Goal: Check status: Check status

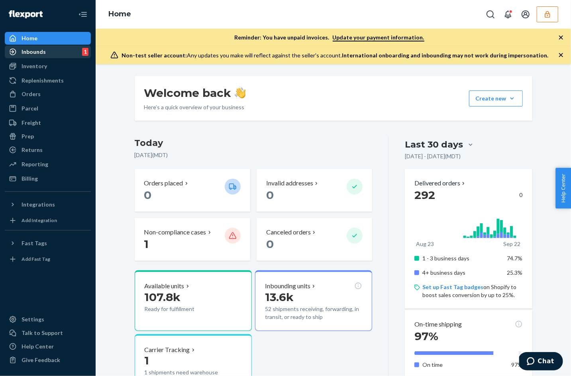
click at [40, 52] on div "Inbounds" at bounding box center [34, 52] width 24 height 8
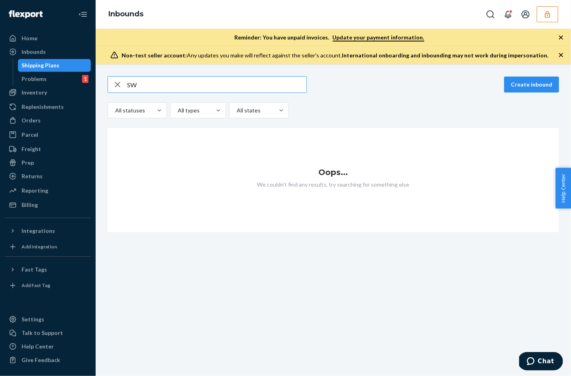
type input "S"
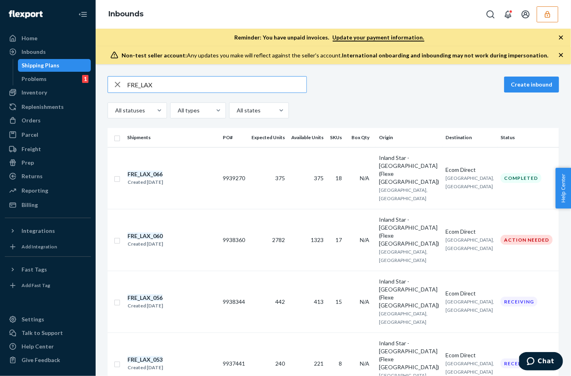
click at [159, 86] on input "FRE_LAX" at bounding box center [216, 84] width 179 height 16
paste input "9901207315"
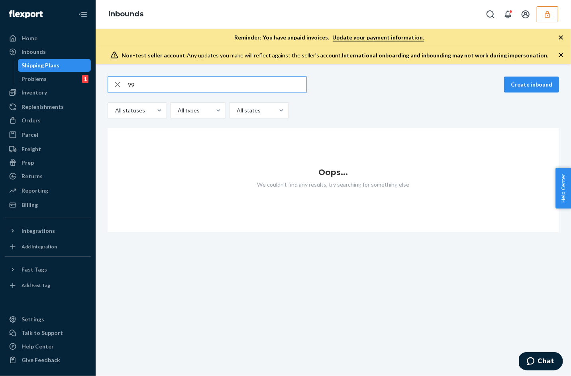
type input "9"
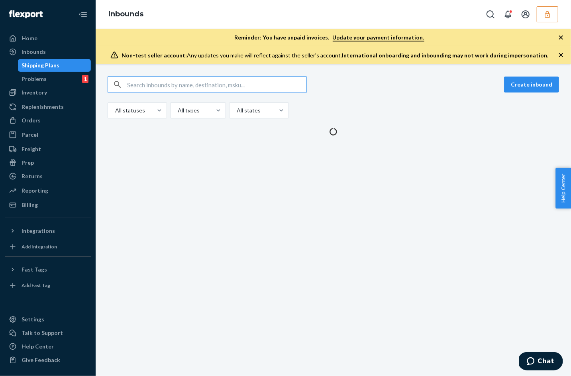
paste input "9901207315"
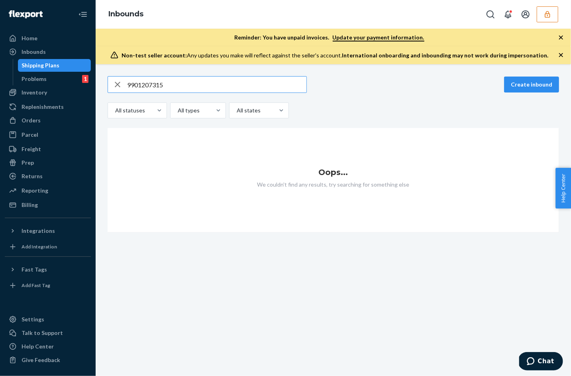
click at [131, 84] on input "9901207315" at bounding box center [216, 84] width 179 height 16
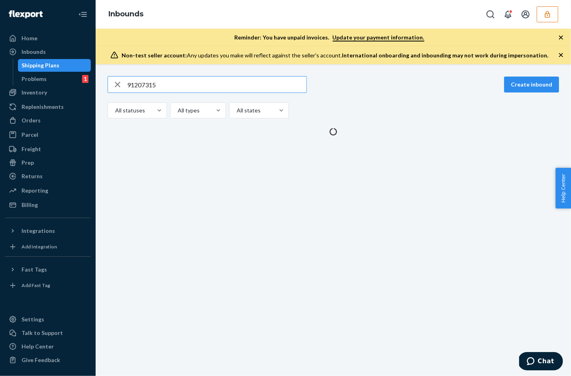
click at [177, 87] on input "91207315" at bounding box center [216, 84] width 179 height 16
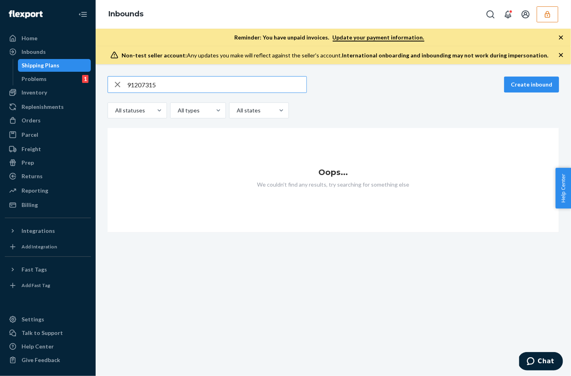
click at [209, 74] on div "91207315 Create inbound All statuses All types All states Oops... We couldn't f…" at bounding box center [333, 219] width 475 height 311
click at [212, 77] on input "91207315" at bounding box center [216, 84] width 179 height 16
paste input "926062"
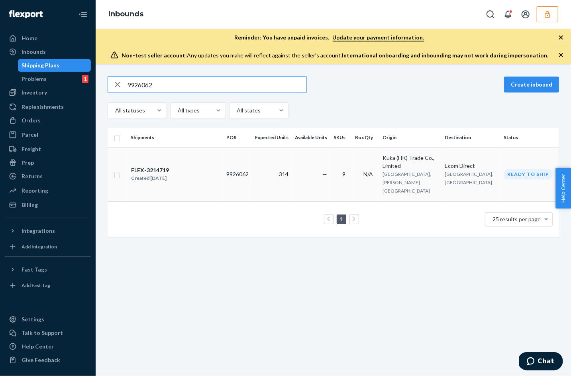
type input "9926062"
click at [161, 166] on div "FLEX-3214719" at bounding box center [150, 170] width 38 height 8
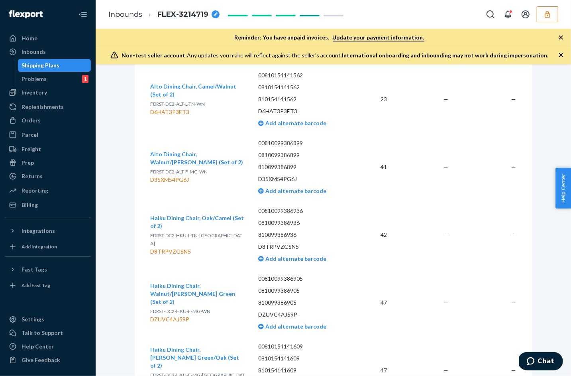
scroll to position [360, 0]
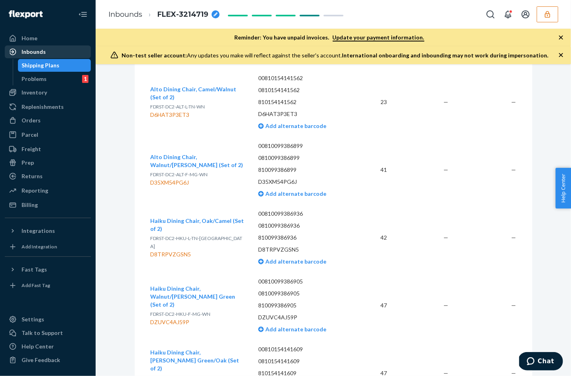
click at [36, 51] on div "Inbounds" at bounding box center [34, 52] width 24 height 8
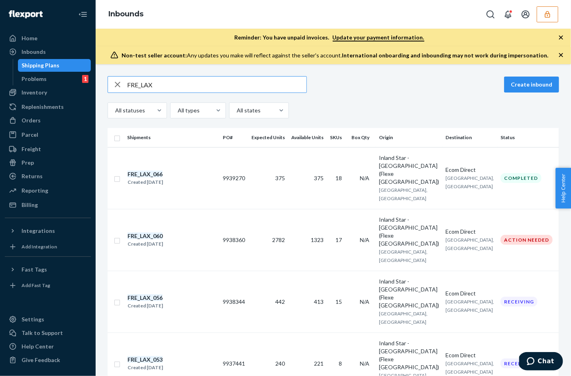
click at [165, 87] on input "FRE_LAX" at bounding box center [216, 84] width 179 height 16
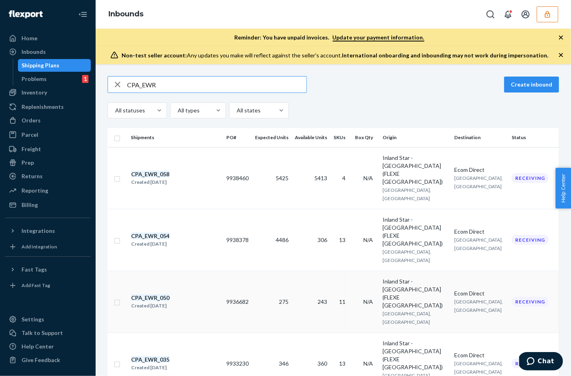
type input "CPA_EWR"
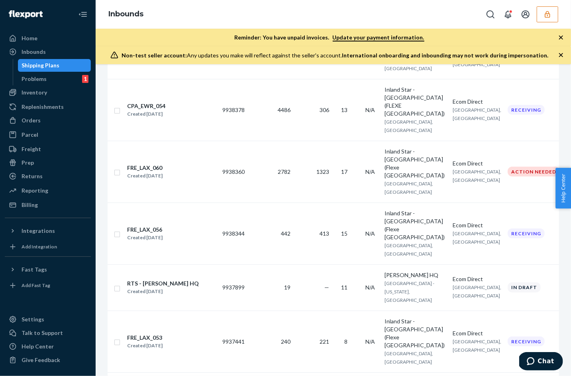
scroll to position [465, 0]
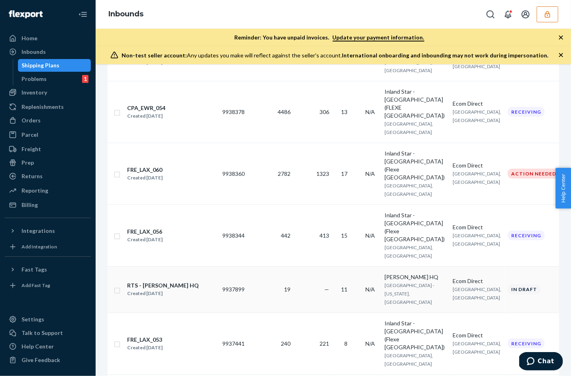
click at [169, 281] on div "RTS - [PERSON_NAME] HQ" at bounding box center [163, 285] width 72 height 8
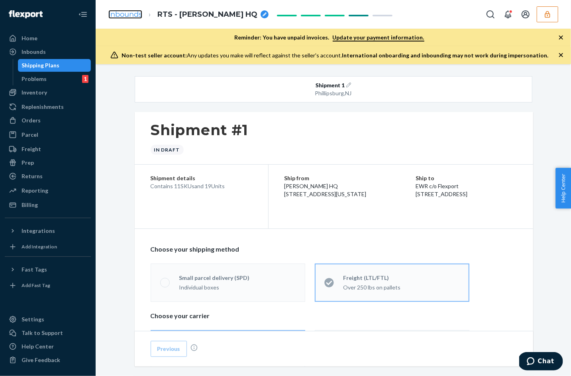
click at [119, 17] on link "Inbounds" at bounding box center [125, 14] width 34 height 9
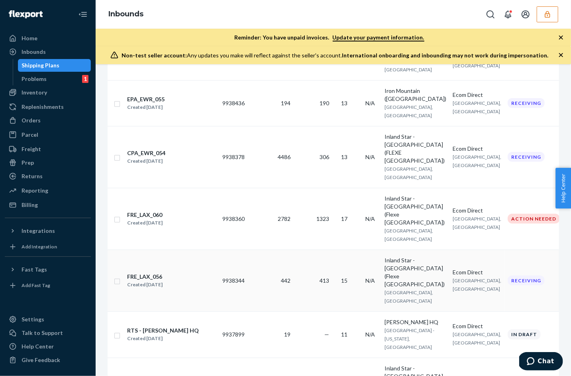
scroll to position [415, 0]
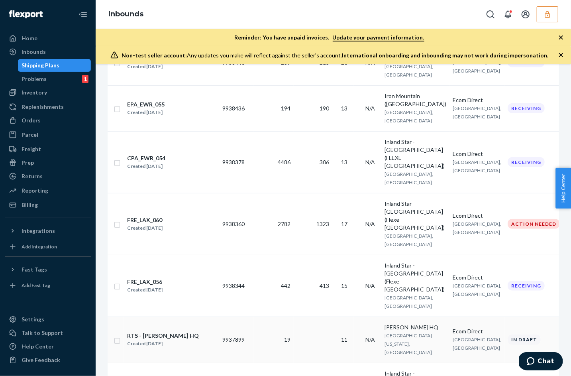
click at [117, 335] on input "checkbox" at bounding box center [117, 339] width 6 height 8
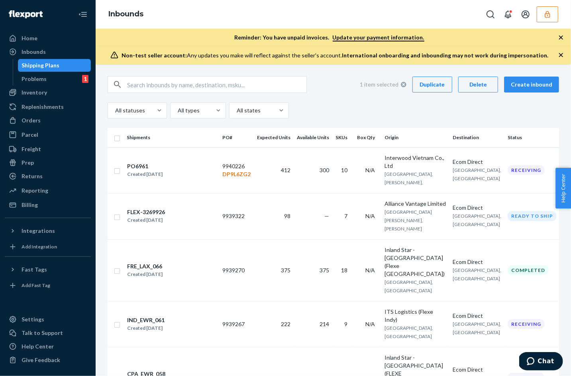
click at [443, 87] on div "Duplicate" at bounding box center [432, 84] width 26 height 8
checkbox input "false"
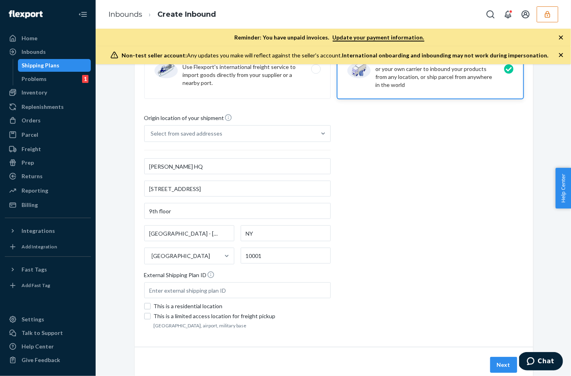
scroll to position [100, 0]
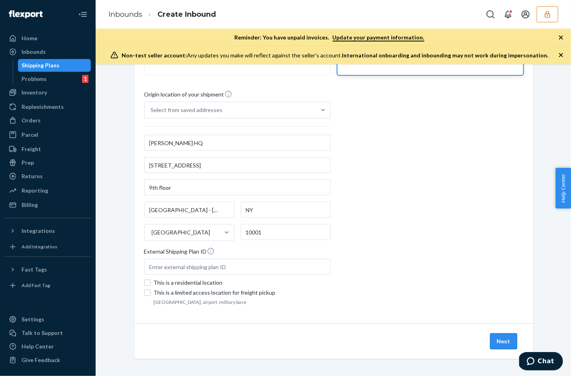
click at [502, 340] on button "Next" at bounding box center [503, 341] width 27 height 16
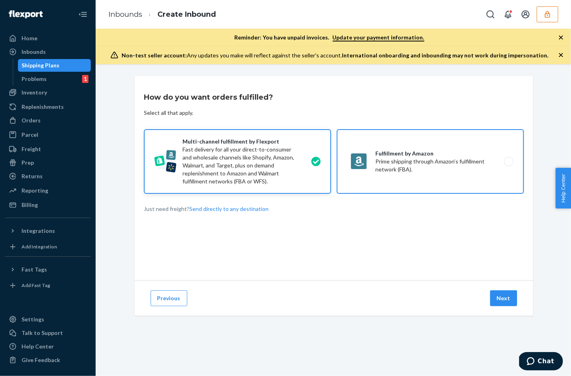
click at [437, 172] on label "Fulfillment by Amazon Prime shipping through Amazon’s fulfillment network (FBA)." at bounding box center [430, 161] width 186 height 64
click at [508, 164] on input "Fulfillment by Amazon Prime shipping through Amazon’s fulfillment network (FBA)." at bounding box center [510, 161] width 5 height 5
radio input "true"
radio input "false"
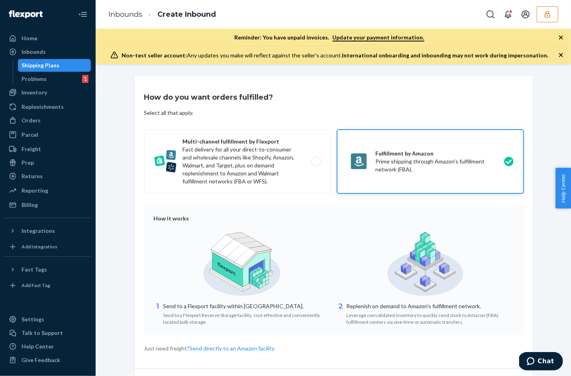
scroll to position [46, 0]
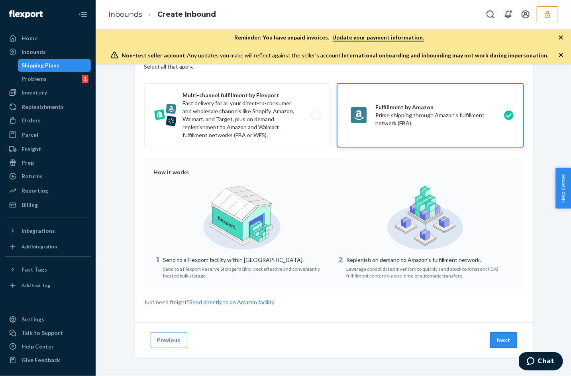
click at [495, 337] on button "Next" at bounding box center [503, 340] width 27 height 16
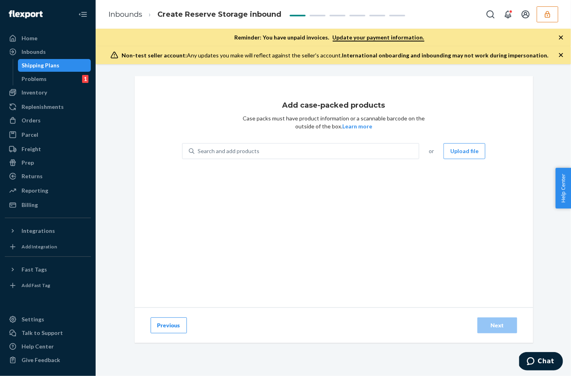
click at [175, 325] on button "Previous" at bounding box center [169, 325] width 36 height 16
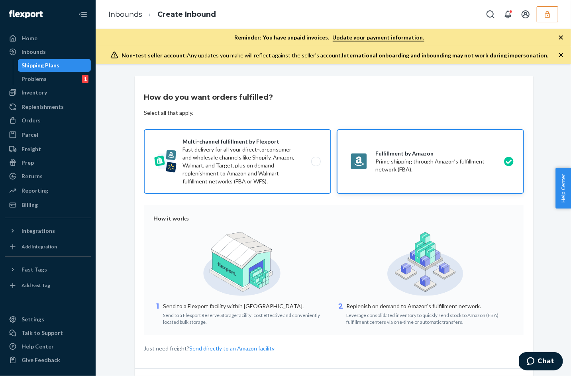
click at [273, 177] on label "Multi-channel fulfillment by Flexport Fast delivery for all your direct-to-cons…" at bounding box center [237, 161] width 186 height 64
click at [315, 164] on input "Multi-channel fulfillment by Flexport Fast delivery for all your direct-to-cons…" at bounding box center [317, 161] width 5 height 5
radio input "true"
radio input "false"
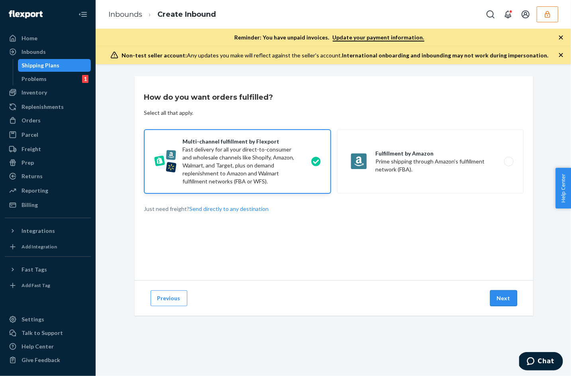
click at [510, 299] on button "Next" at bounding box center [503, 298] width 27 height 16
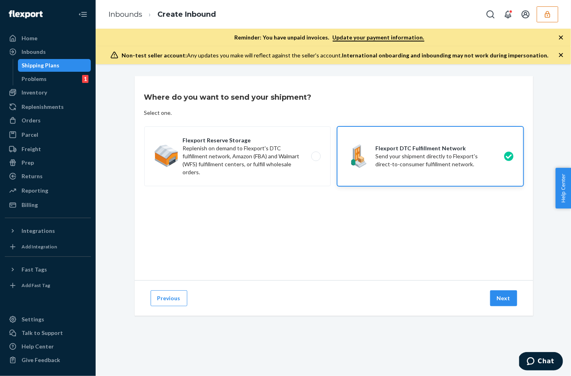
click at [510, 299] on button "Next" at bounding box center [503, 298] width 27 height 16
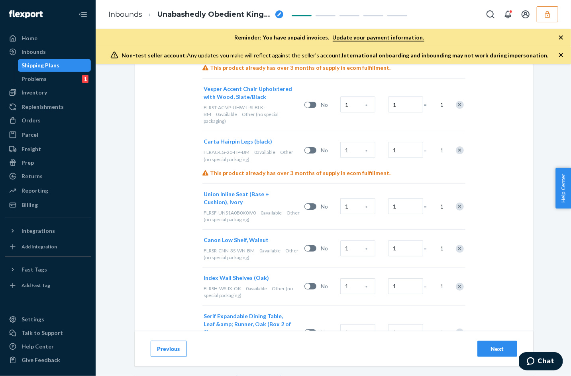
scroll to position [546, 0]
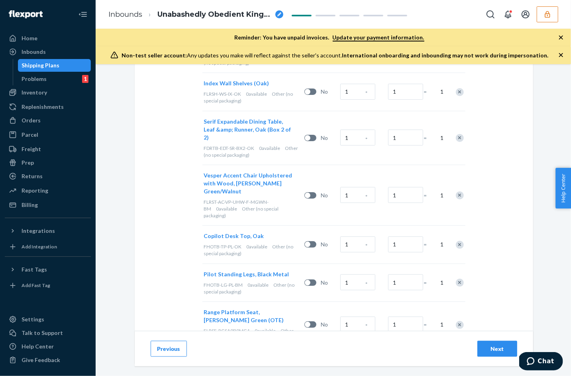
click at [487, 352] on button "Next" at bounding box center [497, 349] width 40 height 16
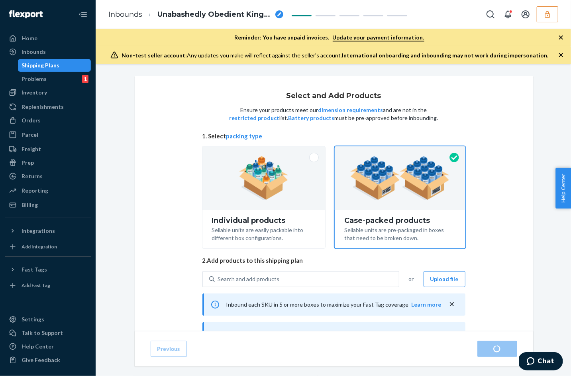
radio input "true"
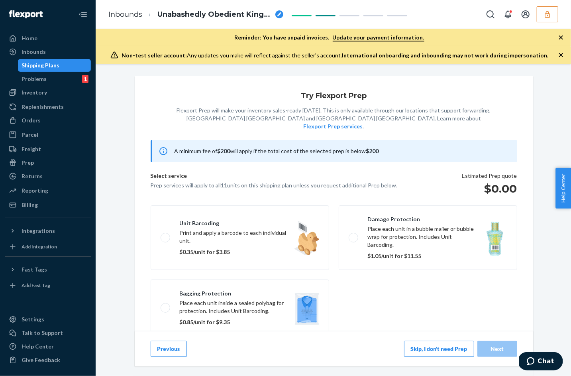
click at [277, 15] on icon "breadcrumbs" at bounding box center [279, 14] width 4 height 4
click at [226, 14] on input "Unabashedly Obedient Kingfisher" at bounding box center [197, 14] width 80 height 13
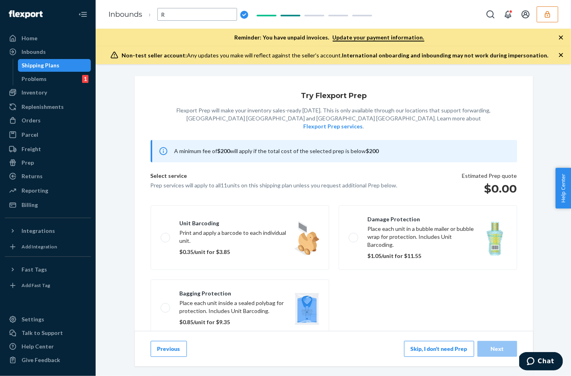
scroll to position [0, 0]
type input "RTS- Burrow HQ"
click at [131, 196] on div "Try Flexport Prep Flexport Prep will make your inventory sales-ready within 3 d…" at bounding box center [333, 215] width 409 height 279
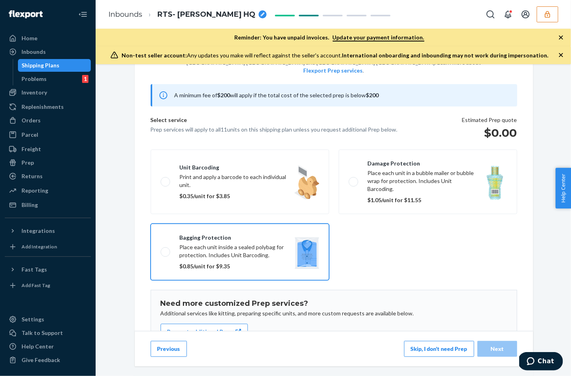
scroll to position [90, 0]
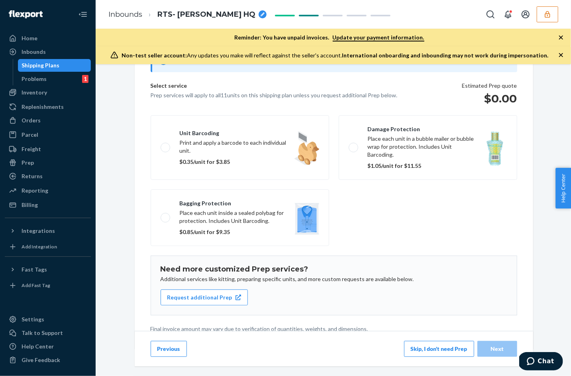
click at [454, 350] on button "Skip, I don't need Prep" at bounding box center [439, 349] width 70 height 16
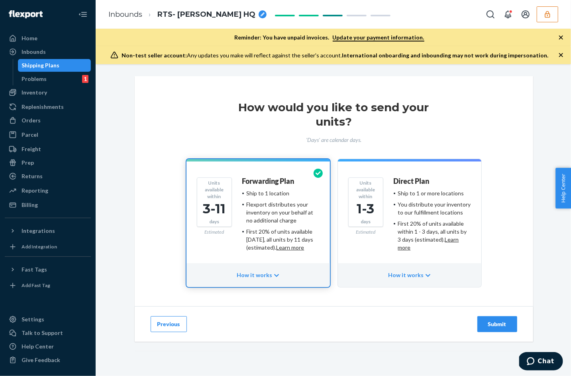
click at [425, 216] on ul "Ship to 1 or more locations You distribute your inventory to our fulfillment lo…" at bounding box center [431, 220] width 77 height 62
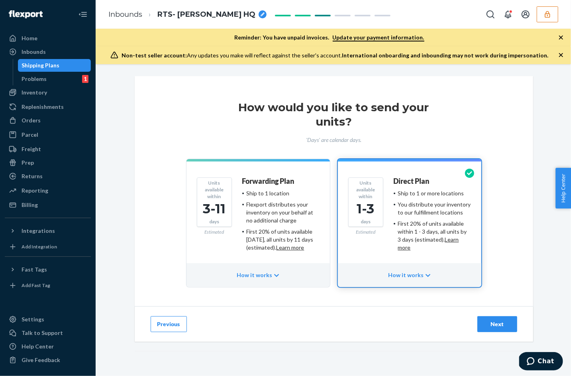
click at [485, 322] on div "Next" at bounding box center [497, 324] width 26 height 8
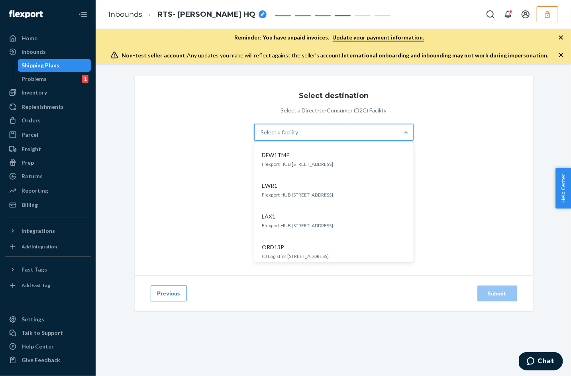
click at [379, 133] on div "Select a facility" at bounding box center [326, 132] width 144 height 16
click at [262, 133] on input "option DFW1TMP focused, 1 of 5. 5 results available. Use Up and Down to choose …" at bounding box center [261, 132] width 1 height 8
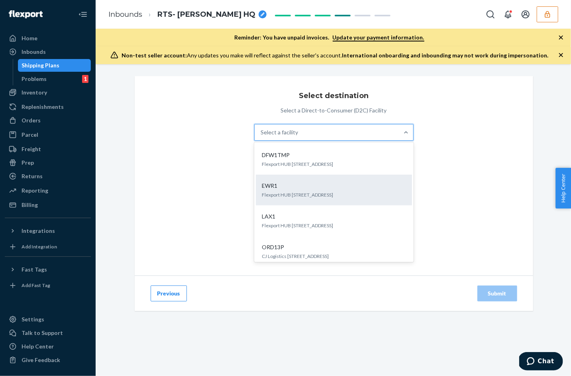
click at [317, 185] on div "EWR1" at bounding box center [332, 186] width 147 height 8
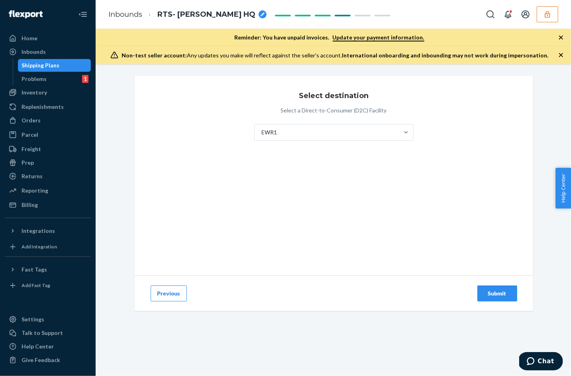
click at [494, 294] on div "Submit" at bounding box center [497, 293] width 26 height 8
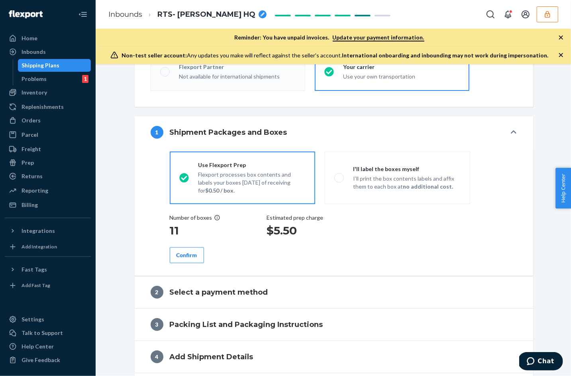
radio input "true"
radio input "false"
radio input "true"
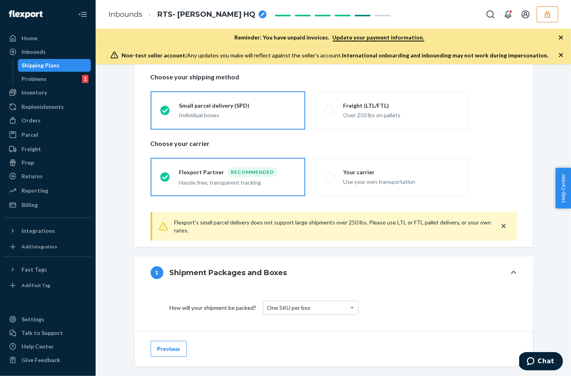
scroll to position [147, 0]
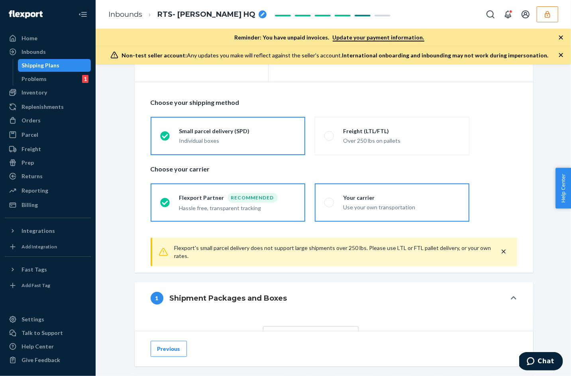
click at [321, 200] on label "Your carrier Use your own transportation" at bounding box center [392, 202] width 155 height 38
click at [324, 200] on input "Your carrier Use your own transportation" at bounding box center [326, 202] width 5 height 5
radio input "true"
radio input "false"
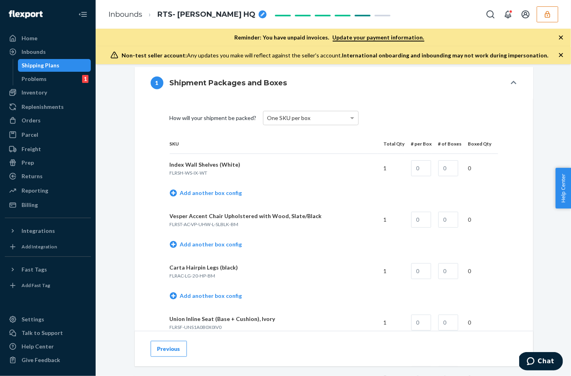
scroll to position [327, 0]
click at [422, 166] on input "text" at bounding box center [421, 168] width 20 height 16
type input "1"
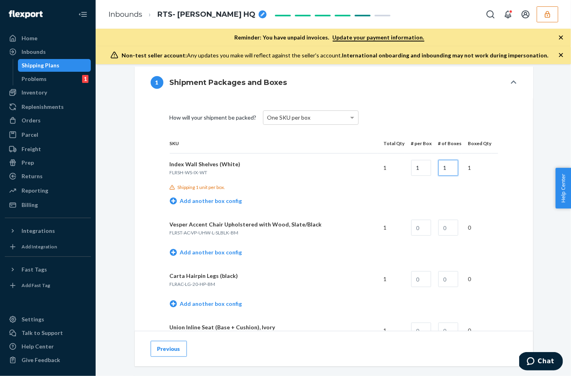
type input "1"
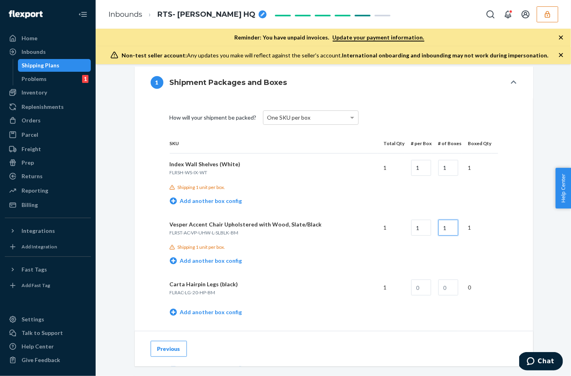
type input "1"
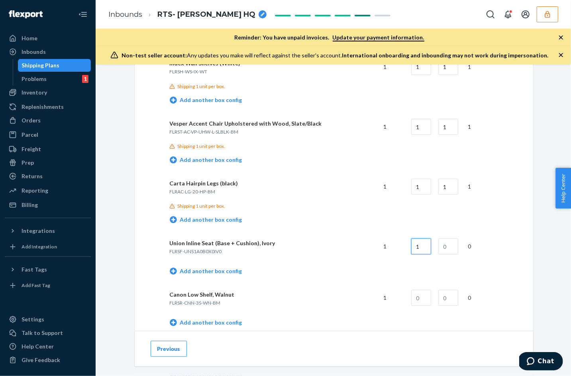
scroll to position [430, 0]
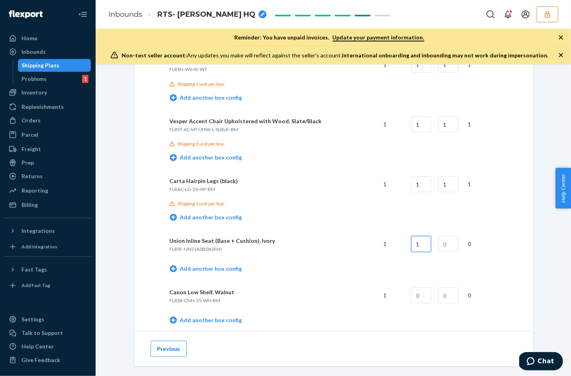
type input "1"
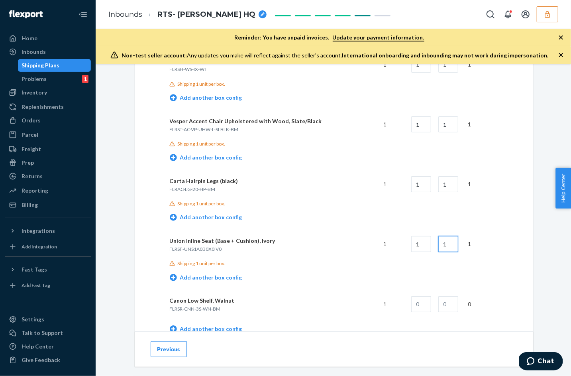
type input "1"
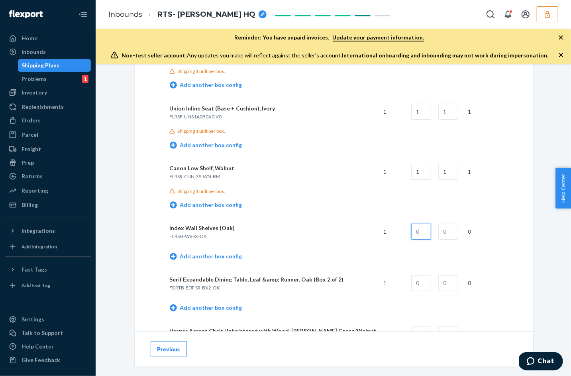
scroll to position [569, 0]
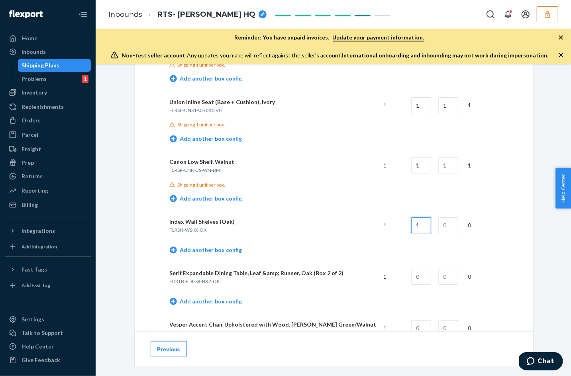
type input "1"
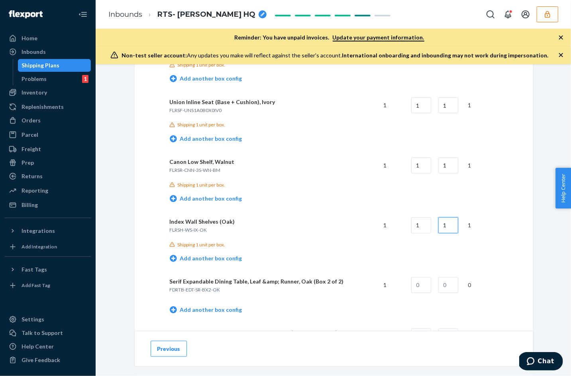
type input "1"
click at [431, 280] on input "11" at bounding box center [421, 285] width 20 height 16
type input "1"
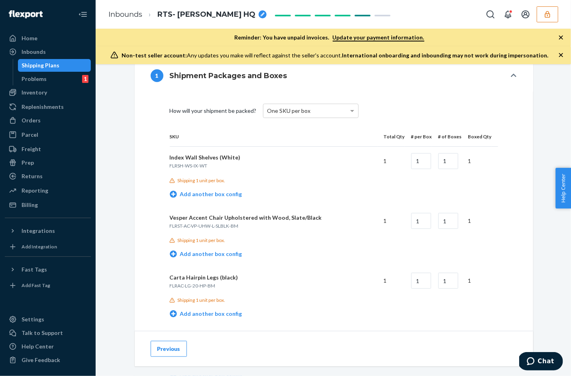
scroll to position [331, 0]
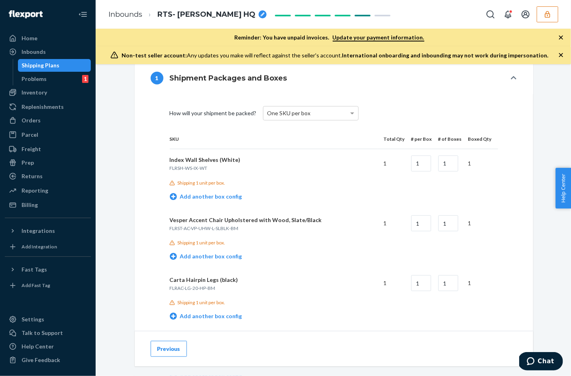
type input "1"
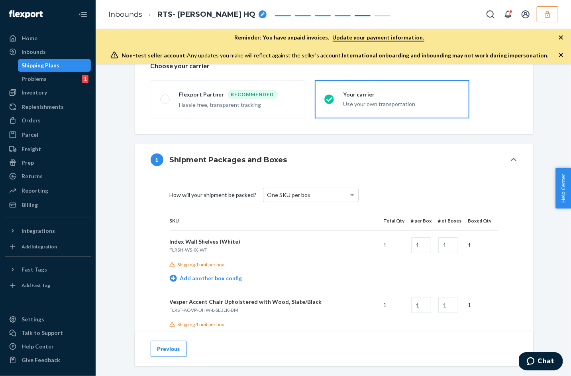
scroll to position [244, 0]
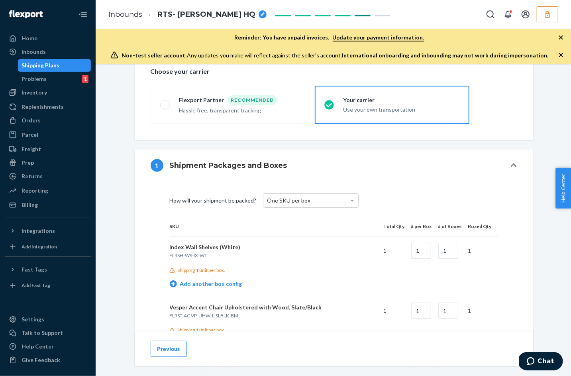
click at [169, 349] on button "Previous" at bounding box center [169, 349] width 36 height 16
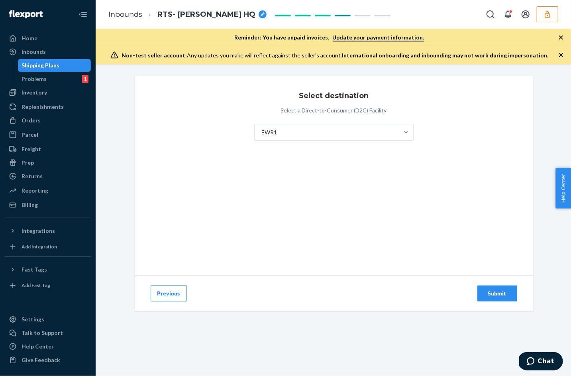
click at [164, 294] on button "Previous" at bounding box center [169, 293] width 36 height 16
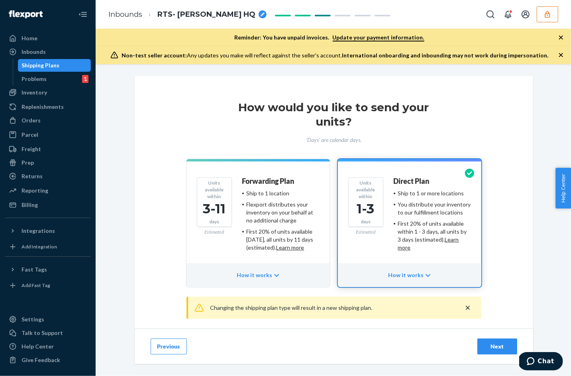
click at [164, 348] on button "Previous" at bounding box center [169, 346] width 36 height 16
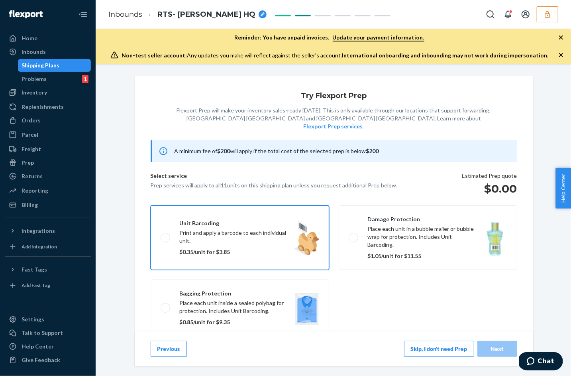
scroll to position [90, 0]
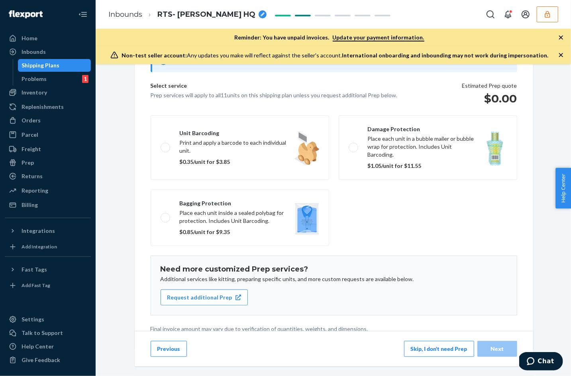
click at [157, 350] on button "Previous" at bounding box center [169, 349] width 36 height 16
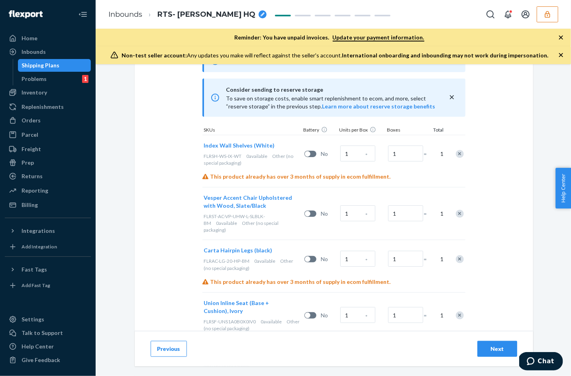
scroll to position [249, 0]
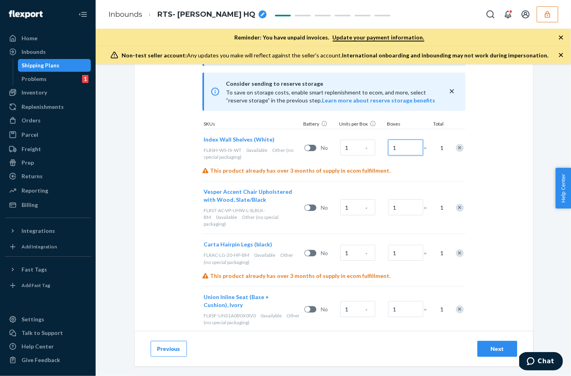
click at [399, 149] on input "1" at bounding box center [405, 147] width 35 height 16
click at [358, 146] on input "1" at bounding box center [357, 147] width 35 height 16
click at [401, 151] on input "1" at bounding box center [405, 147] width 35 height 16
radio input "true"
type input "4"
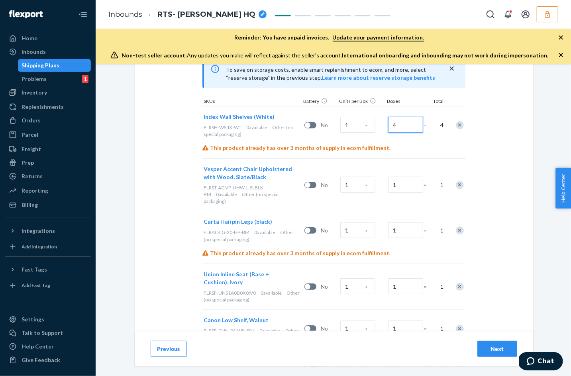
scroll to position [277, 0]
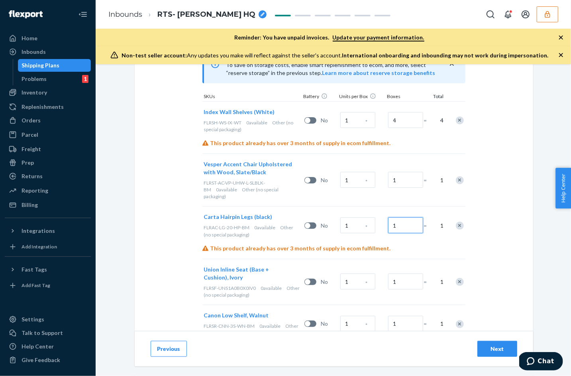
click at [395, 217] on input "1" at bounding box center [405, 225] width 35 height 16
radio input "true"
type input "2"
radio input "true"
type input "0"
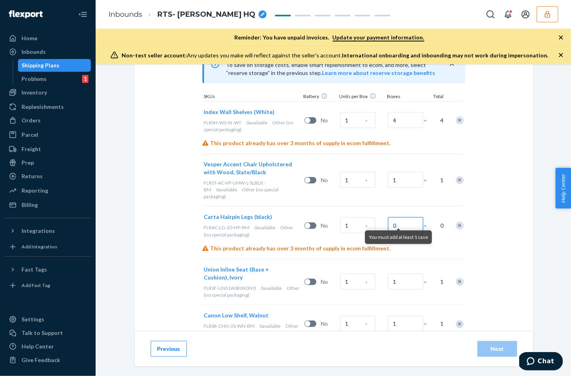
radio input "true"
type input "10"
click at [410, 220] on input "10" at bounding box center [405, 225] width 35 height 16
radio input "true"
type input "1"
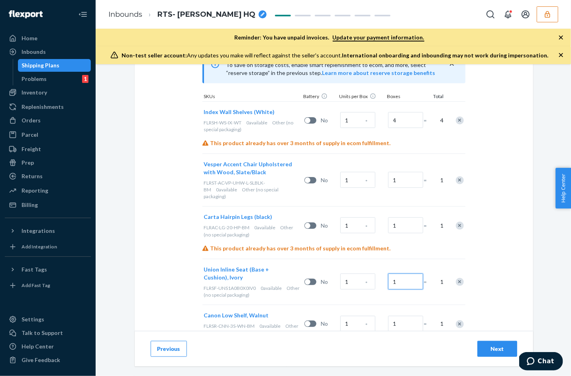
click at [395, 275] on input "1" at bounding box center [405, 281] width 35 height 16
radio input "true"
type input "2"
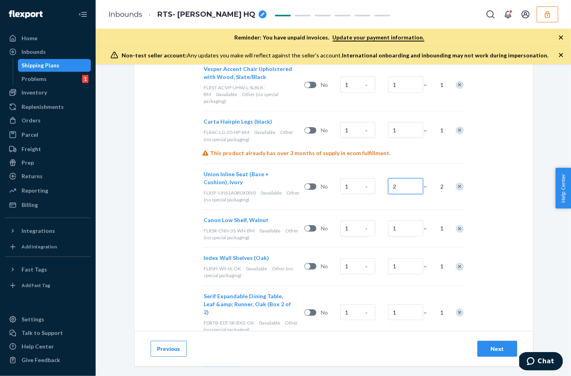
scroll to position [399, 0]
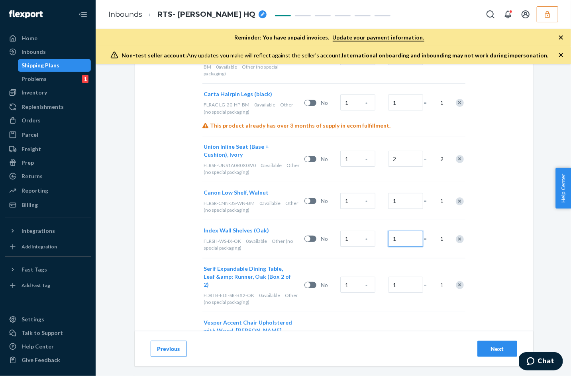
click at [399, 233] on input "1" at bounding box center [405, 239] width 35 height 16
radio input "true"
type input "5"
click at [150, 272] on div "Select and Add Products Ensure your products meet our dimension requirements an…" at bounding box center [334, 93] width 398 height 833
click at [483, 342] on button "Next" at bounding box center [497, 349] width 40 height 16
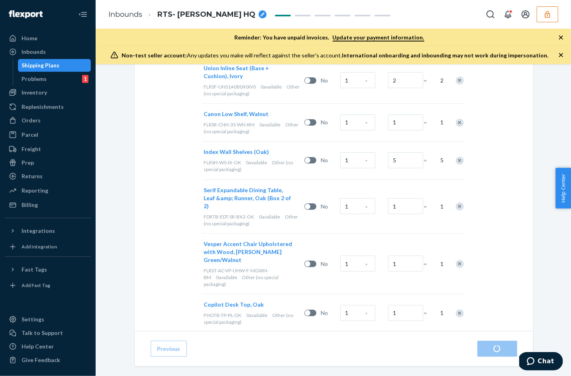
scroll to position [546, 0]
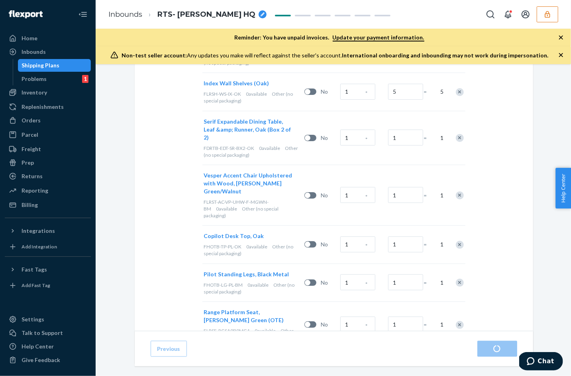
radio input "true"
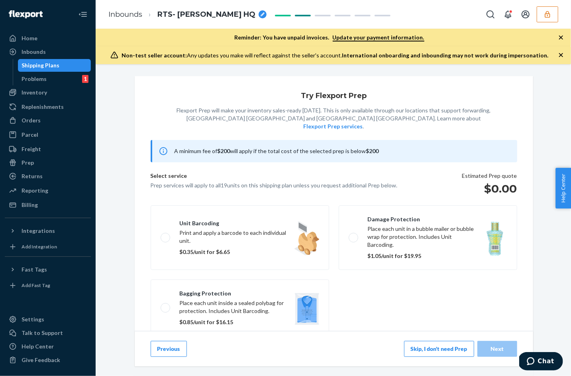
click at [447, 347] on button "Skip, I don't need Prep" at bounding box center [439, 349] width 70 height 16
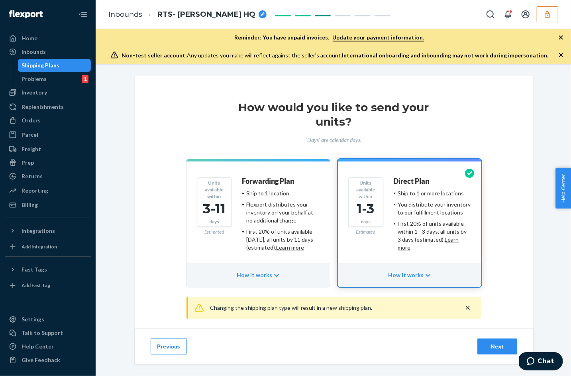
click at [496, 342] on div "Next" at bounding box center [497, 346] width 26 height 8
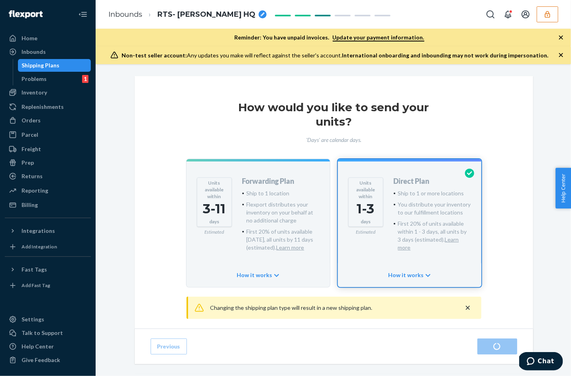
scroll to position [13, 0]
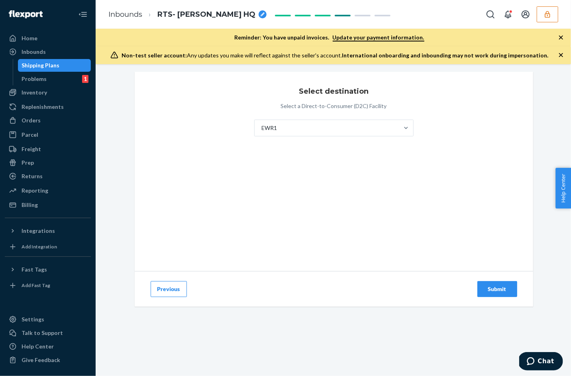
click at [470, 272] on div "Previous Submit" at bounding box center [334, 288] width 398 height 35
click at [478, 282] on button "Submit" at bounding box center [497, 289] width 40 height 16
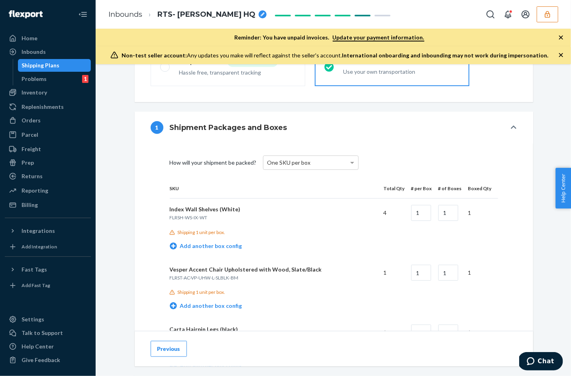
scroll to position [285, 0]
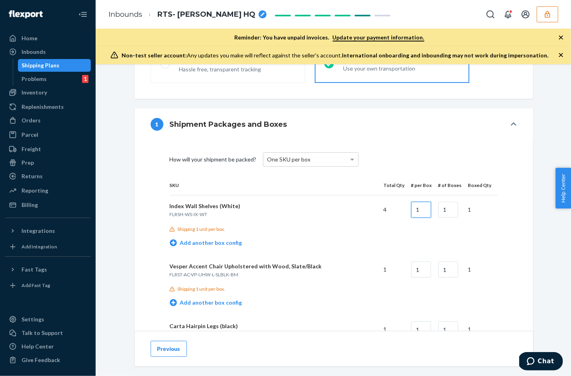
click at [422, 208] on input "1" at bounding box center [421, 210] width 20 height 16
click at [455, 212] on input "1" at bounding box center [448, 210] width 20 height 16
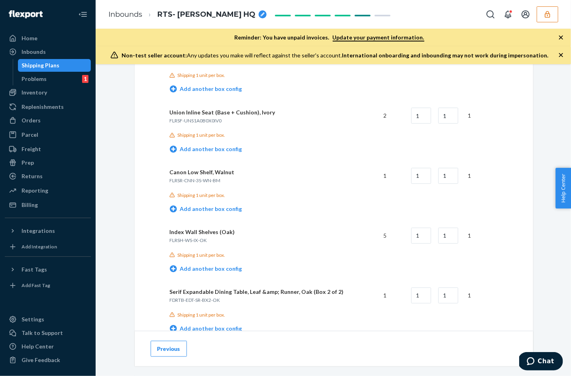
scroll to position [495, 0]
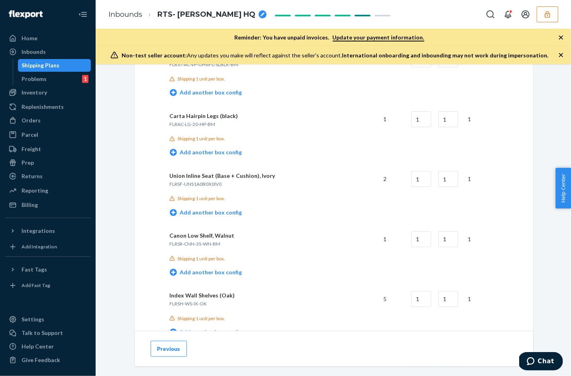
type input "4"
click at [446, 176] on input "1" at bounding box center [448, 179] width 20 height 16
click at [449, 176] on input "1" at bounding box center [448, 179] width 20 height 16
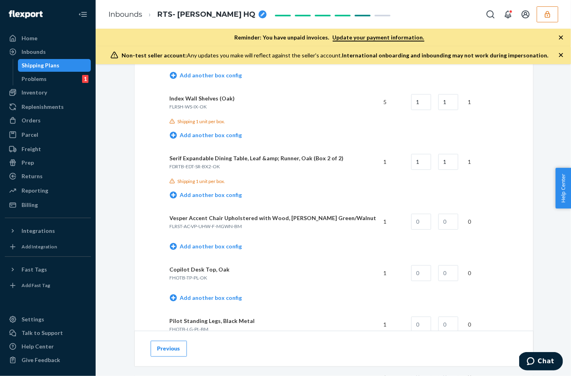
scroll to position [709, 0]
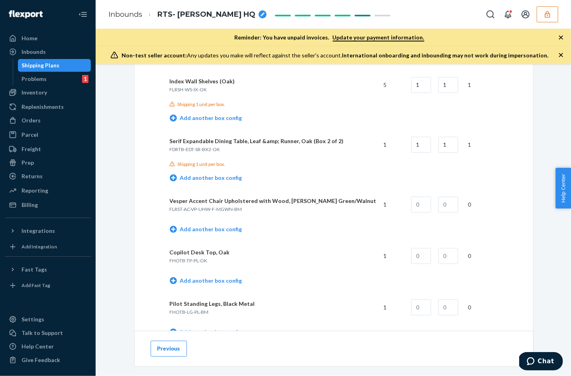
type input "2"
click at [452, 79] on input "1" at bounding box center [448, 85] width 20 height 16
type input "5"
click at [374, 108] on td "Add another box config" at bounding box center [334, 119] width 328 height 23
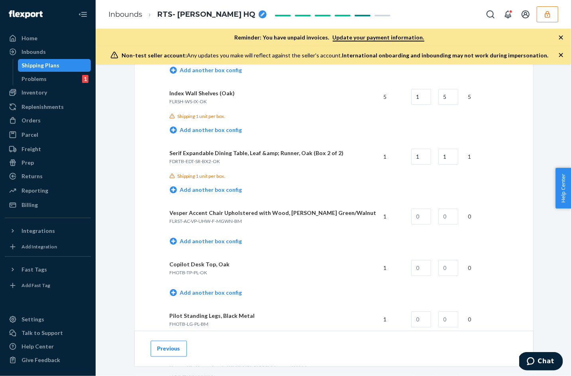
scroll to position [696, 0]
click at [427, 215] on input "text" at bounding box center [421, 217] width 20 height 16
type input "1"
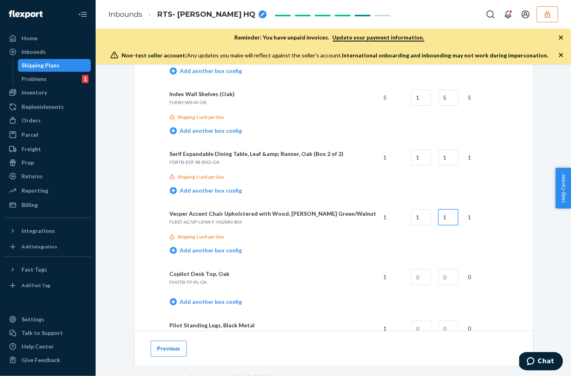
type input "1"
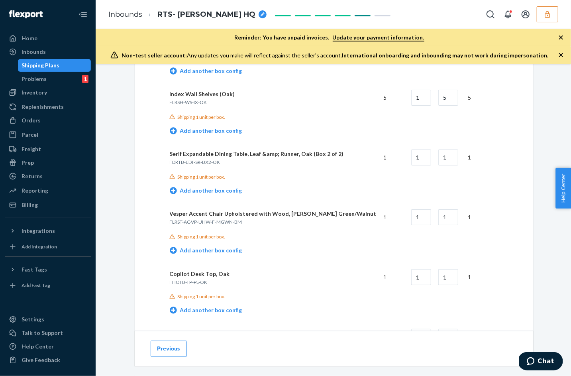
scroll to position [869, 0]
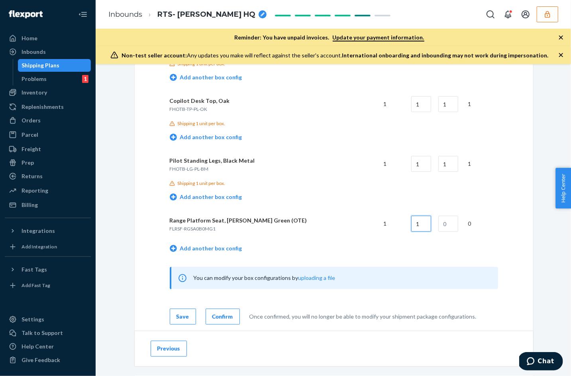
type input "1"
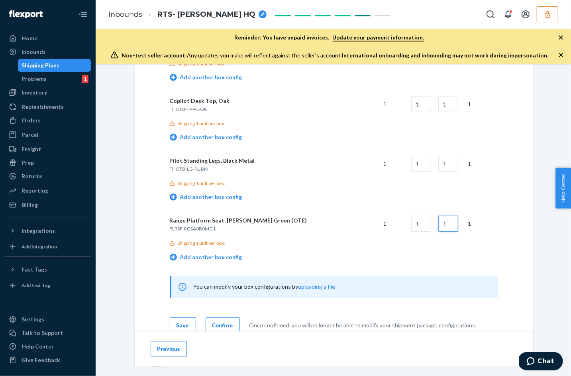
type input "1"
click at [337, 252] on td "Add another box config" at bounding box center [334, 258] width 328 height 23
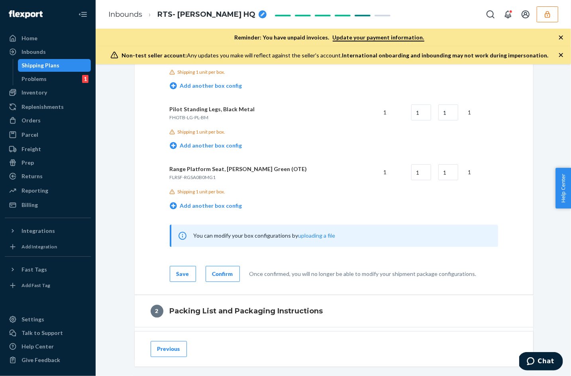
scroll to position [977, 0]
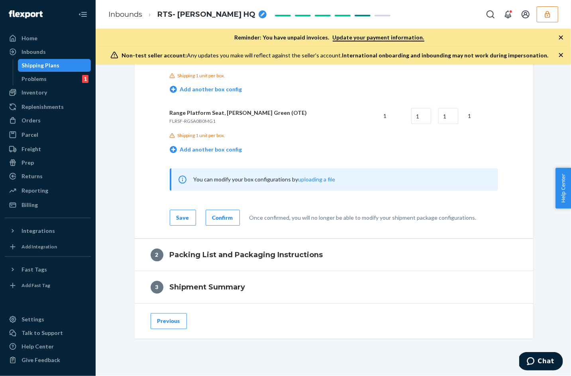
click at [212, 214] on div "Confirm" at bounding box center [222, 217] width 21 height 8
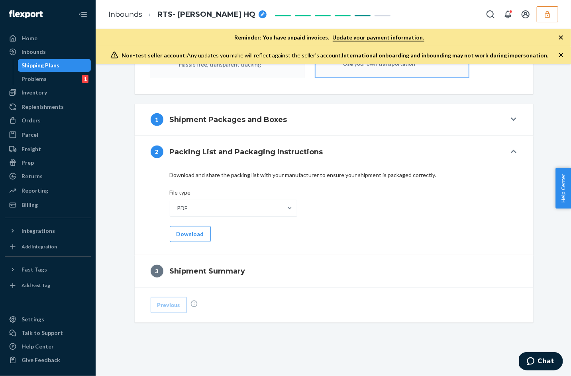
scroll to position [288, 0]
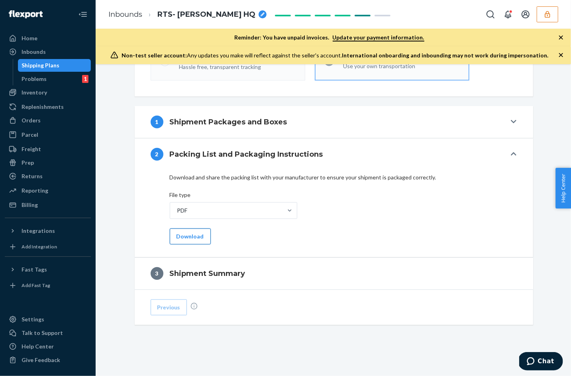
click at [186, 233] on button "Download" at bounding box center [190, 236] width 41 height 16
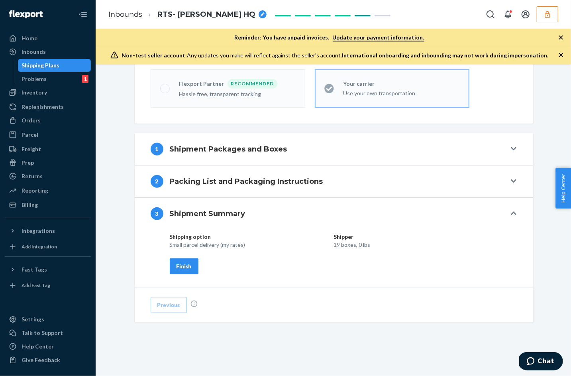
scroll to position [258, 0]
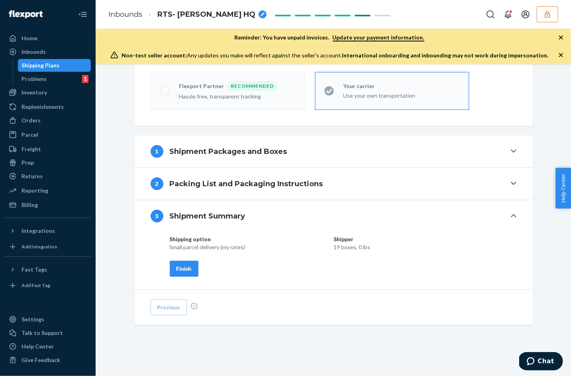
click at [179, 268] on div "Finish" at bounding box center [183, 268] width 15 height 8
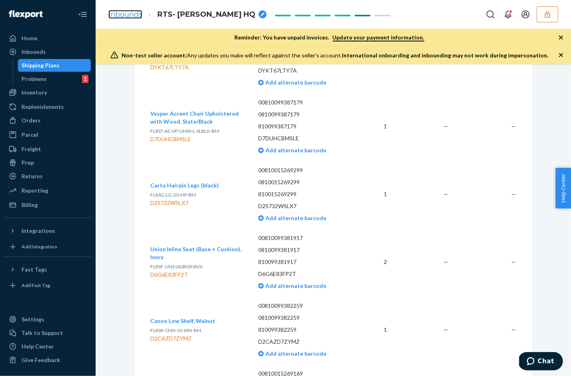
click at [131, 18] on link "Inbounds" at bounding box center [125, 14] width 34 height 9
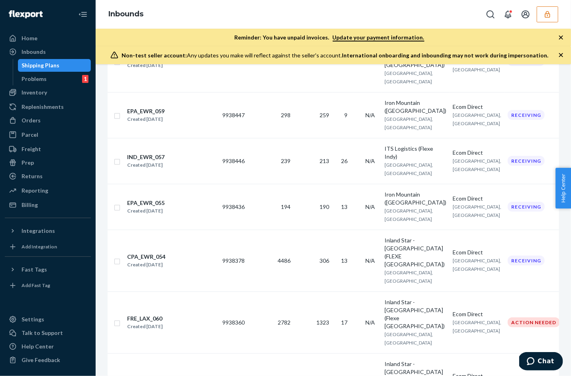
scroll to position [372, 0]
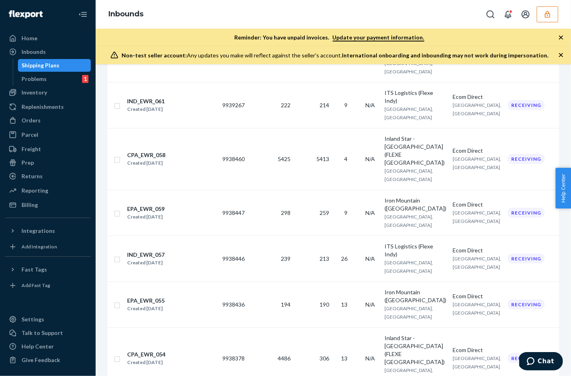
scroll to position [0, 0]
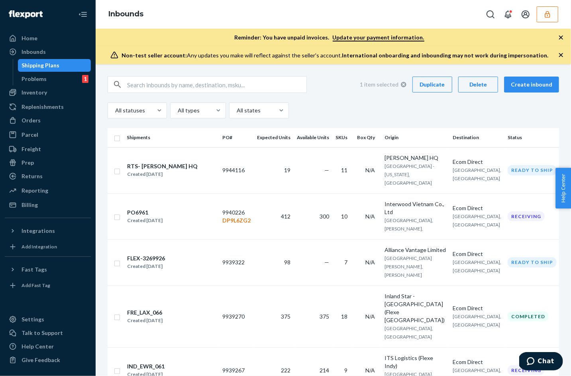
click at [485, 82] on div "Delete" at bounding box center [478, 84] width 26 height 8
checkbox input "false"
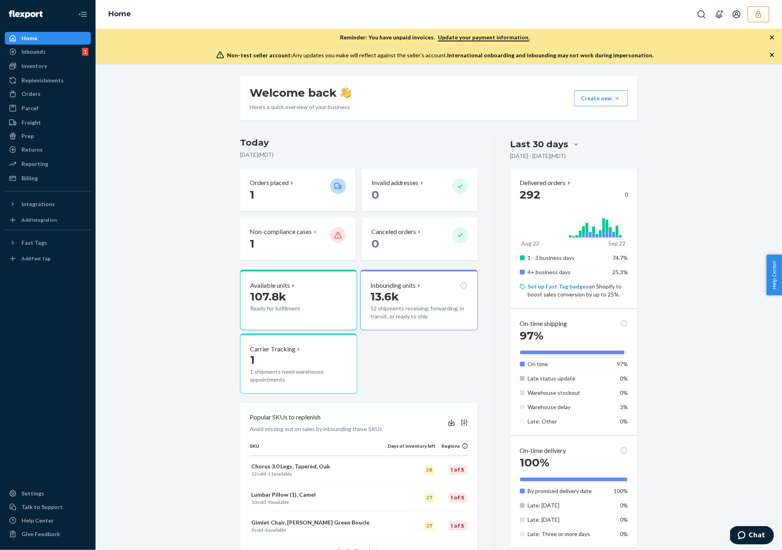
click at [763, 17] on icon "button" at bounding box center [759, 14] width 8 height 8
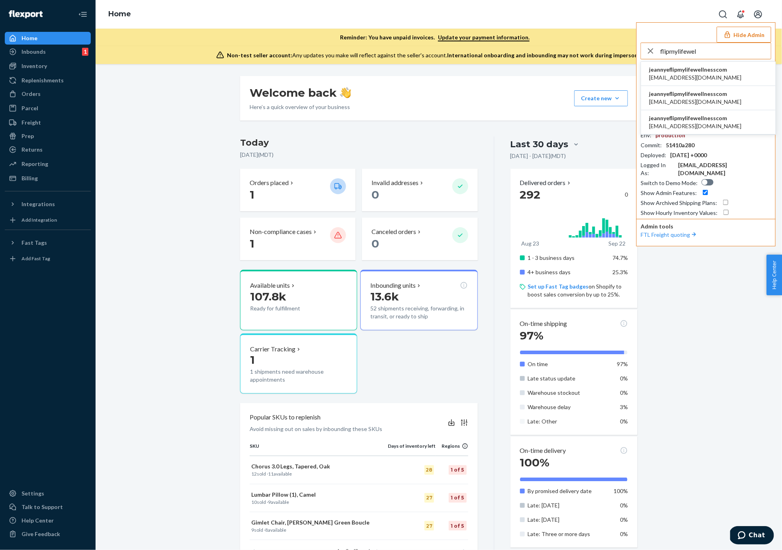
type input "flipmylifewel"
click at [707, 77] on span "info@spartanstudios.com" at bounding box center [695, 78] width 92 height 8
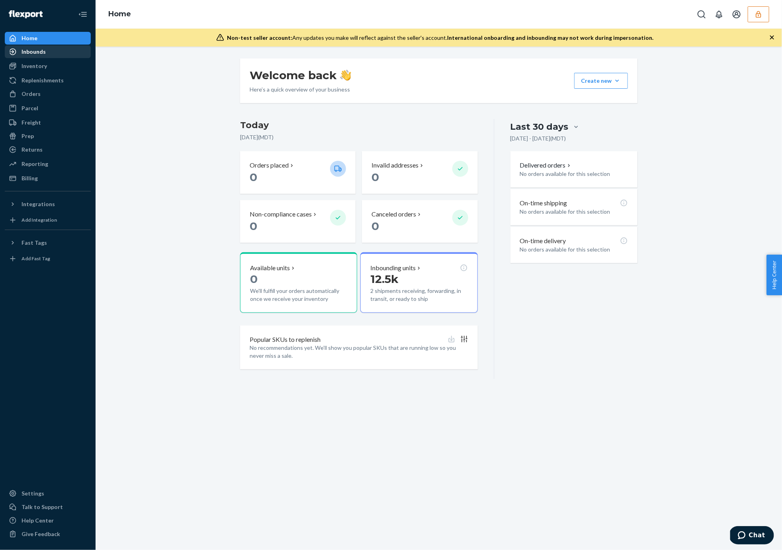
click at [28, 53] on div "Inbounds" at bounding box center [34, 52] width 24 height 8
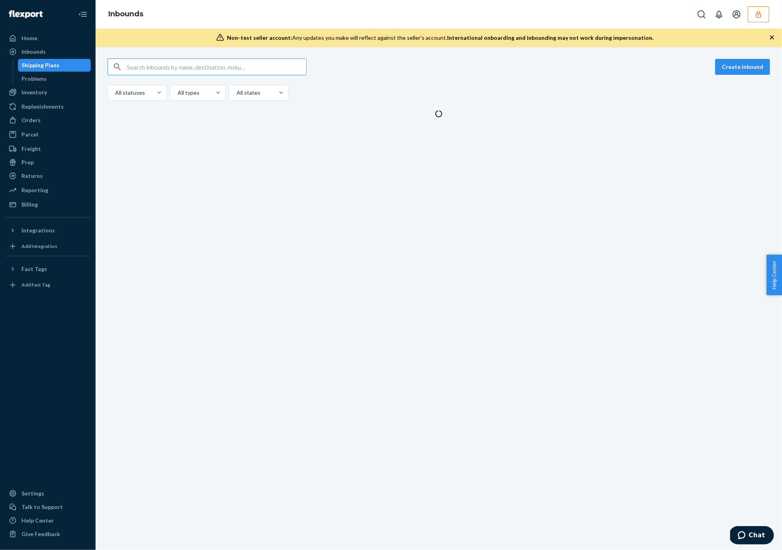
click at [29, 70] on div "Shipping Plans" at bounding box center [55, 65] width 72 height 11
click at [29, 95] on div "Inventory" at bounding box center [34, 92] width 25 height 8
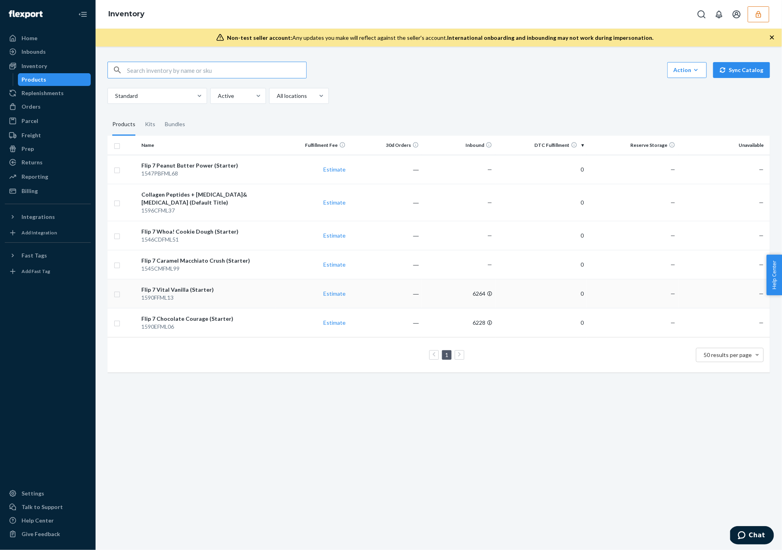
click at [202, 291] on div "Flip 7 Vital Vanilla (Starter)" at bounding box center [206, 290] width 131 height 8
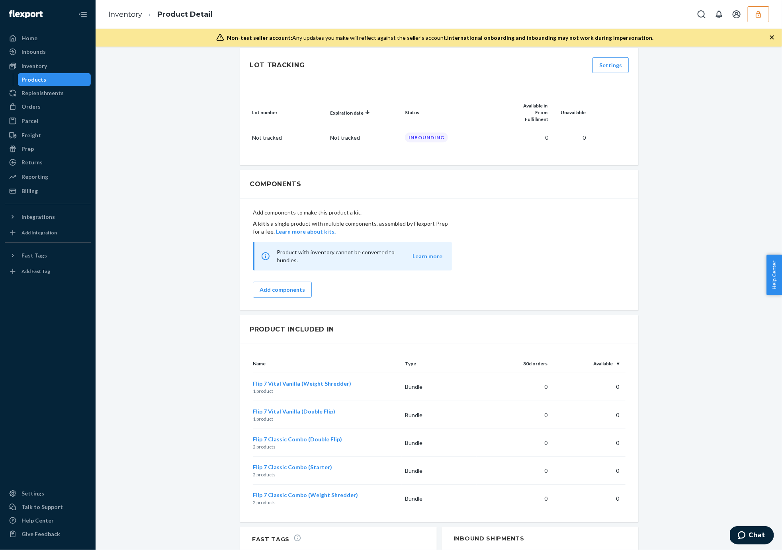
scroll to position [282, 0]
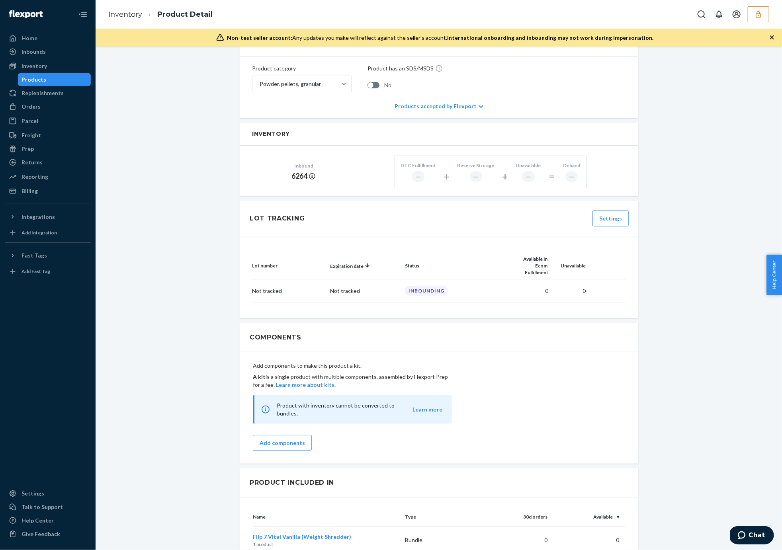
click at [26, 59] on ul "Home Inbounds Shipping Plans Problems Inventory Products Replenishments Orders …" at bounding box center [48, 115] width 86 height 166
click at [32, 51] on div "Inbounds" at bounding box center [34, 52] width 24 height 8
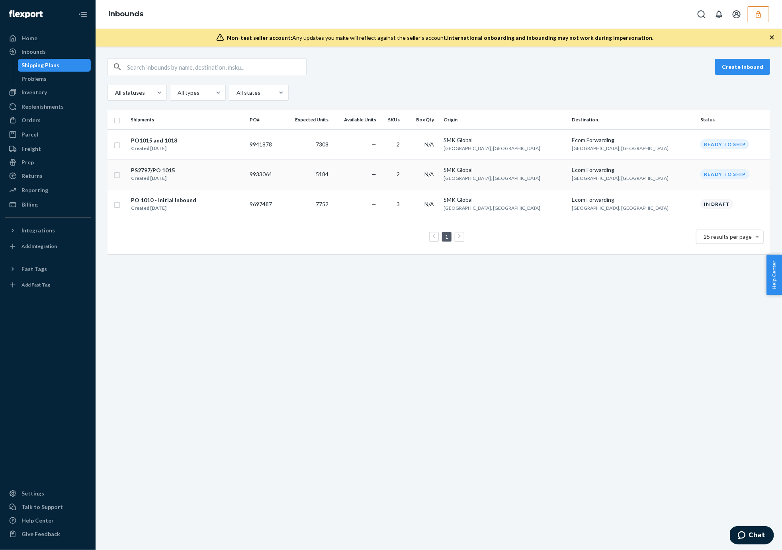
click at [170, 178] on div "Created Sep 11, 2025" at bounding box center [153, 178] width 44 height 8
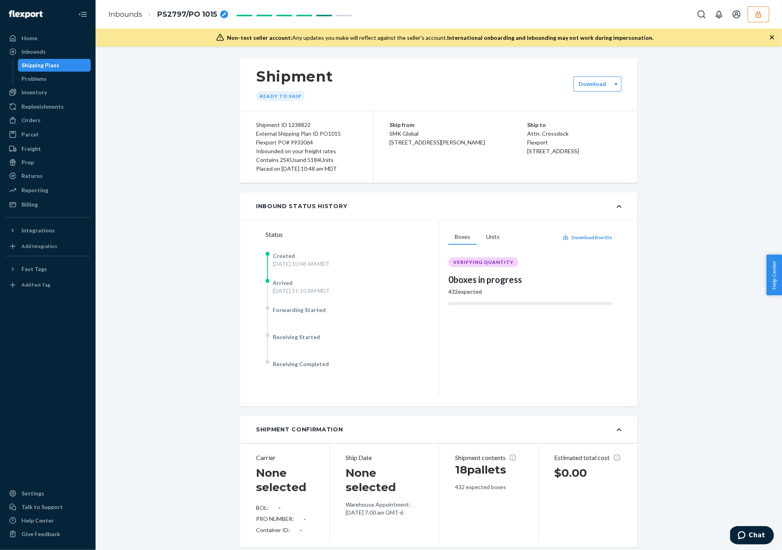
click at [302, 140] on div "Flexport PO# 9933064" at bounding box center [306, 142] width 101 height 9
copy div "9933064"
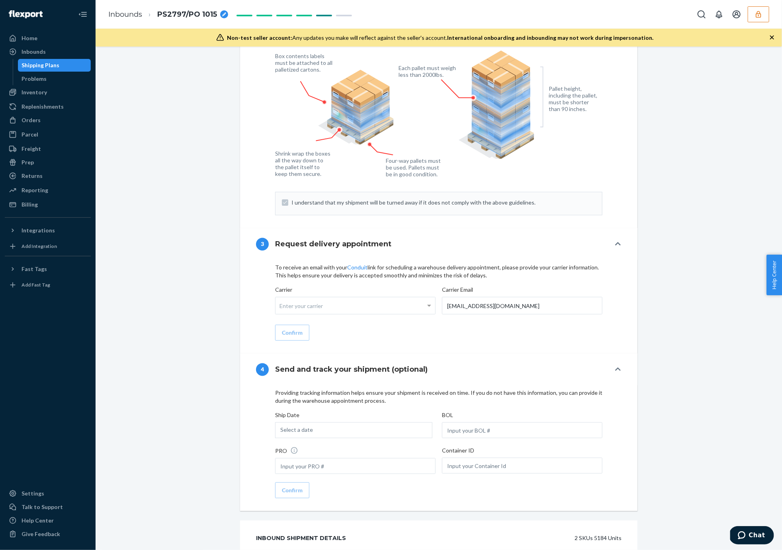
scroll to position [785, 0]
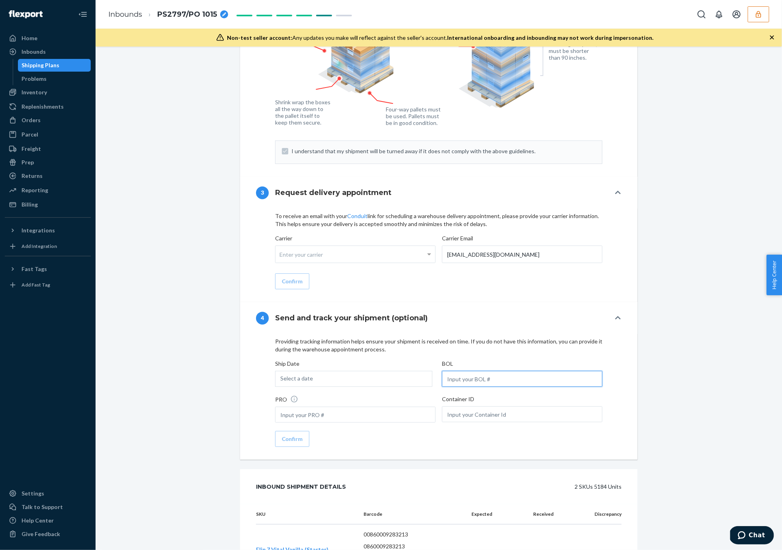
click at [456, 376] on input "text" at bounding box center [522, 379] width 160 height 16
type input "BG1017468925"
click at [359, 416] on input "text" at bounding box center [355, 415] width 160 height 16
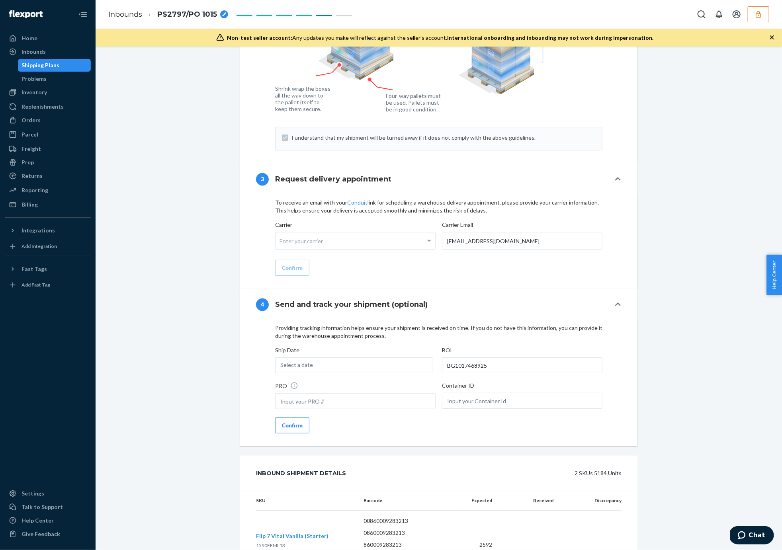
click at [295, 422] on div "Confirm" at bounding box center [292, 426] width 21 height 8
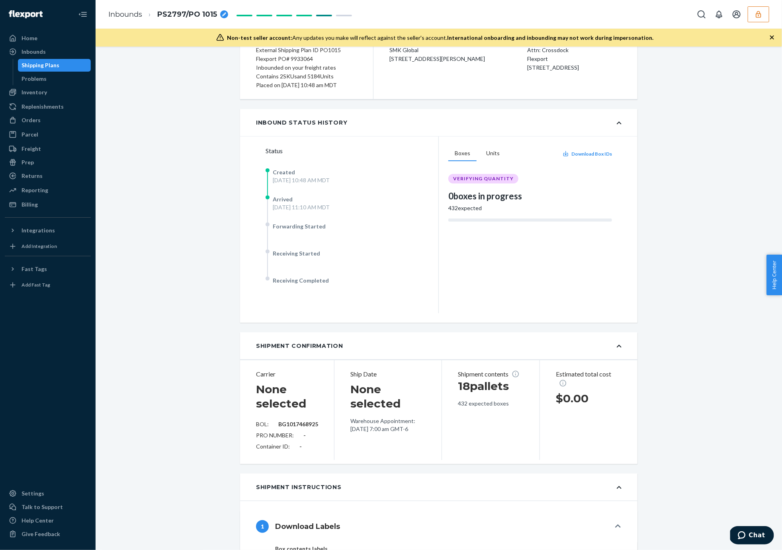
scroll to position [0, 0]
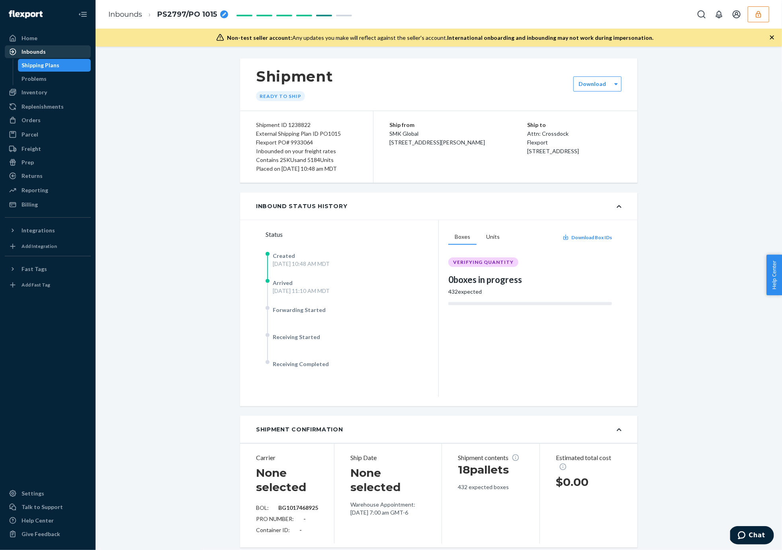
click at [40, 54] on div "Inbounds" at bounding box center [34, 52] width 24 height 8
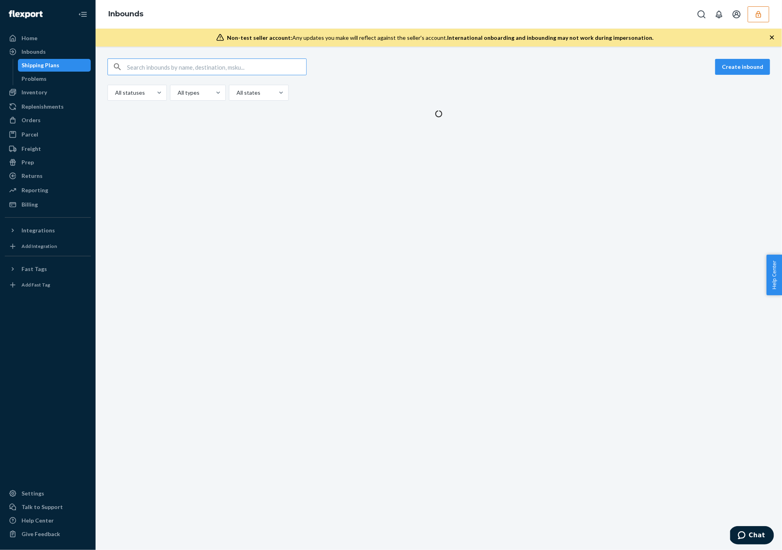
click at [197, 140] on div "Create inbound All statuses All types All states" at bounding box center [439, 299] width 687 height 504
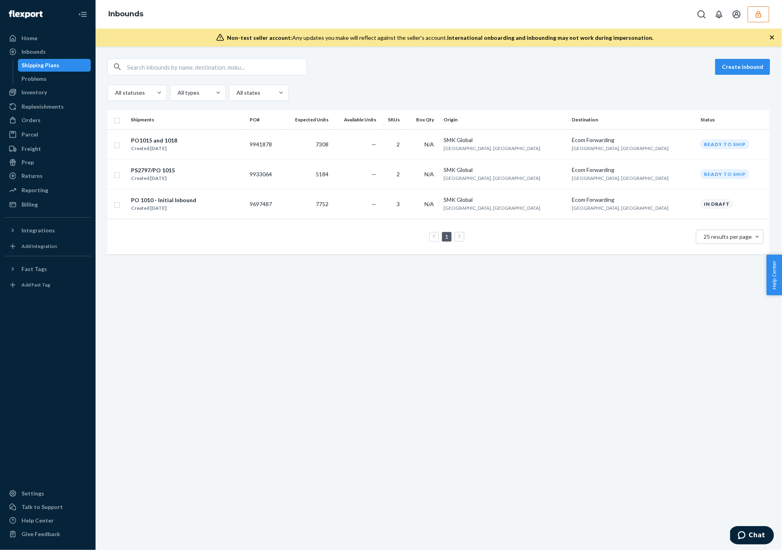
click at [761, 15] on icon "button" at bounding box center [758, 14] width 5 height 7
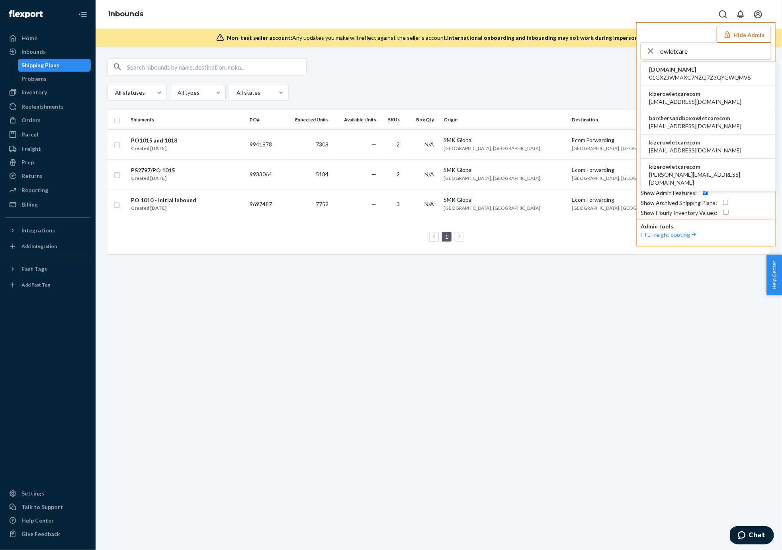
type input "owletcare"
click at [669, 93] on span "kizerowletcarecom" at bounding box center [695, 94] width 92 height 8
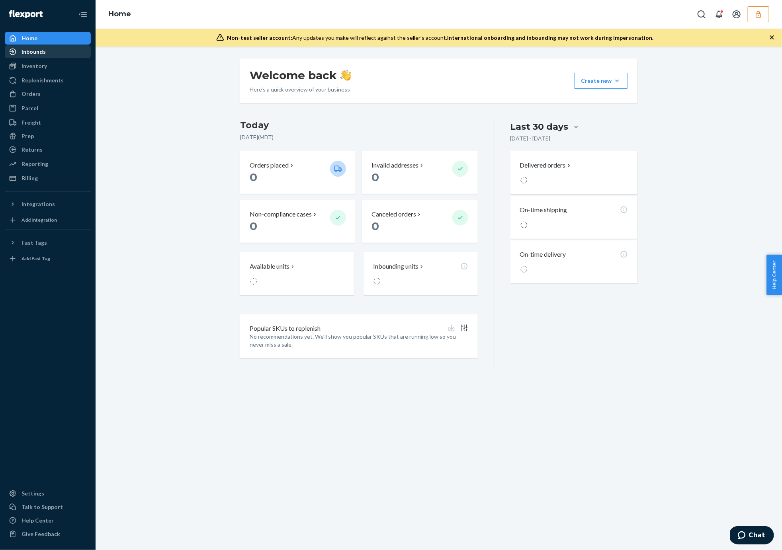
click at [64, 51] on div "Inbounds" at bounding box center [48, 51] width 84 height 11
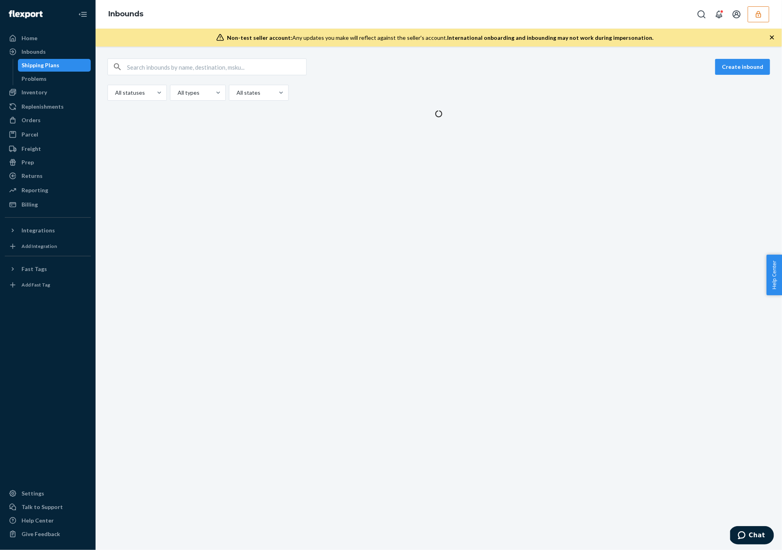
click at [173, 150] on div "Create inbound All statuses All types All states" at bounding box center [439, 299] width 687 height 504
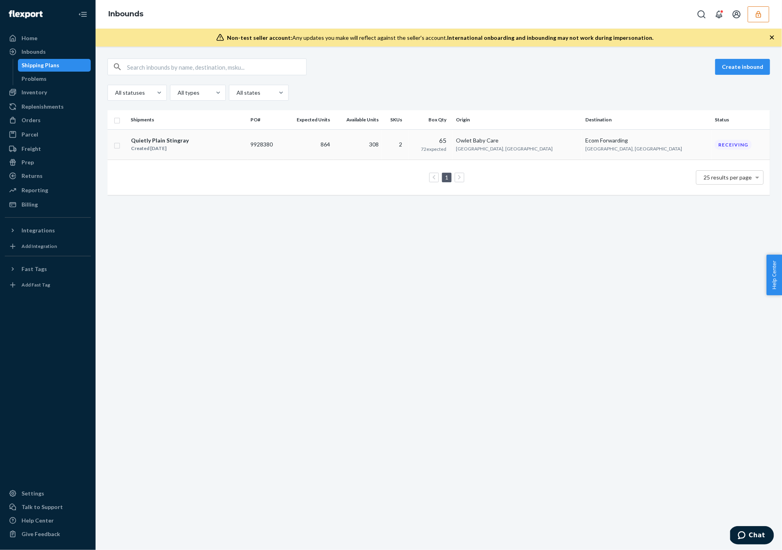
click at [214, 149] on div "Quietly Plain Stingray Created Sep 8, 2025" at bounding box center [188, 144] width 114 height 17
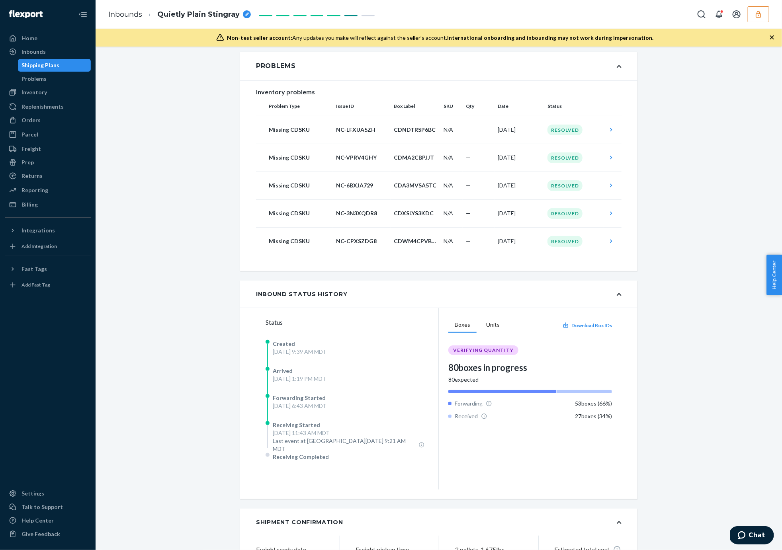
scroll to position [142, 0]
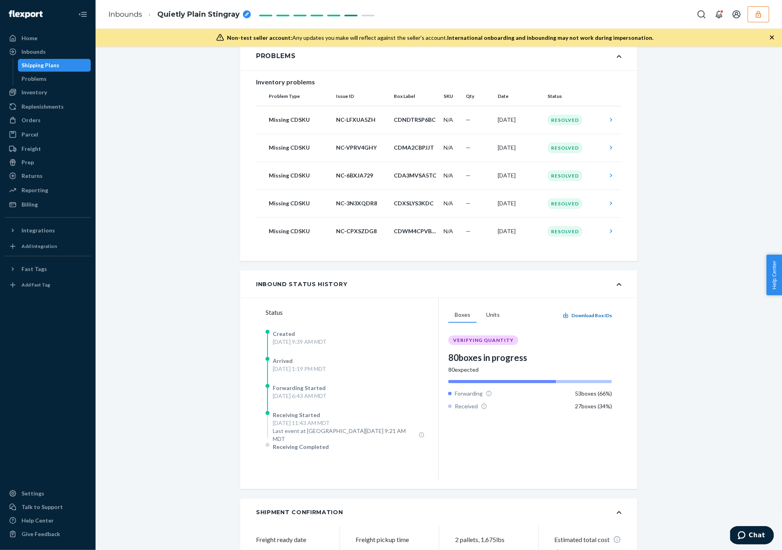
click at [585, 312] on button "Download Box IDs" at bounding box center [587, 315] width 49 height 7
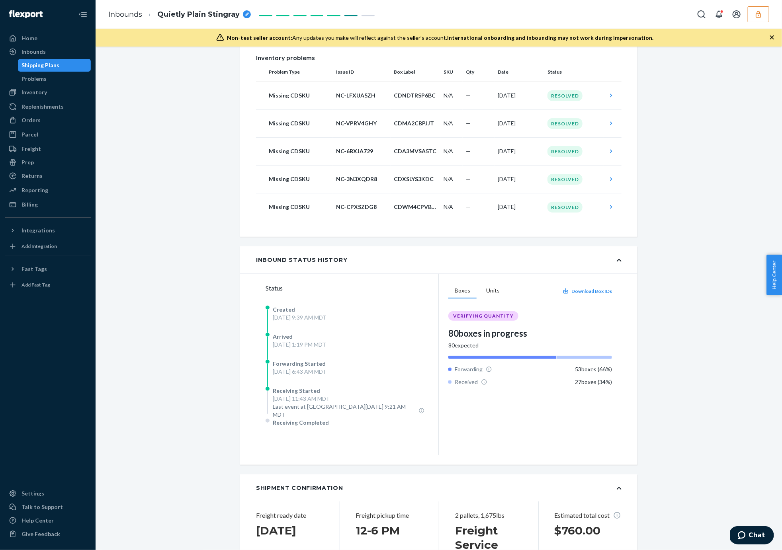
scroll to position [156, 0]
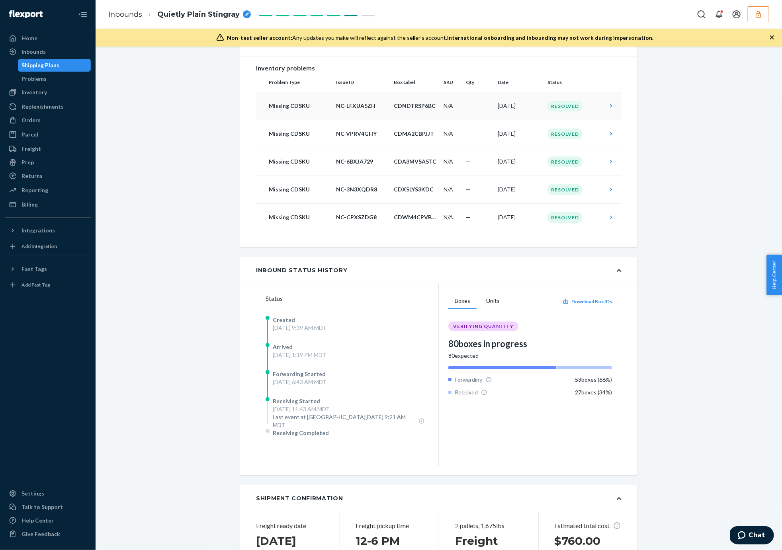
click at [360, 103] on p "NC-LFXUA5ZH" at bounding box center [361, 106] width 51 height 8
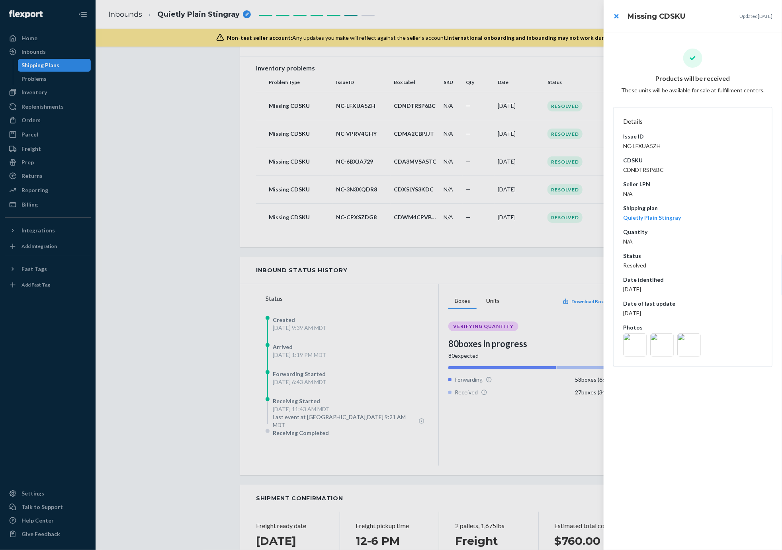
click at [633, 344] on img at bounding box center [635, 345] width 24 height 24
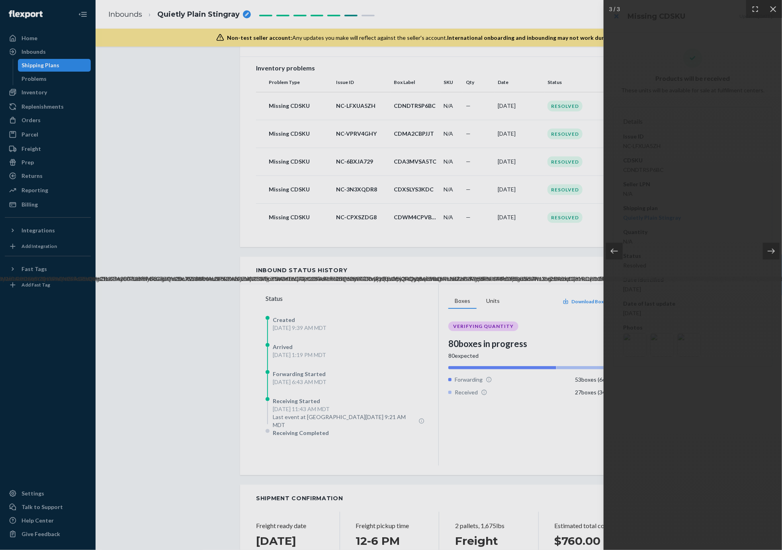
click at [242, 370] on div at bounding box center [391, 275] width 782 height 550
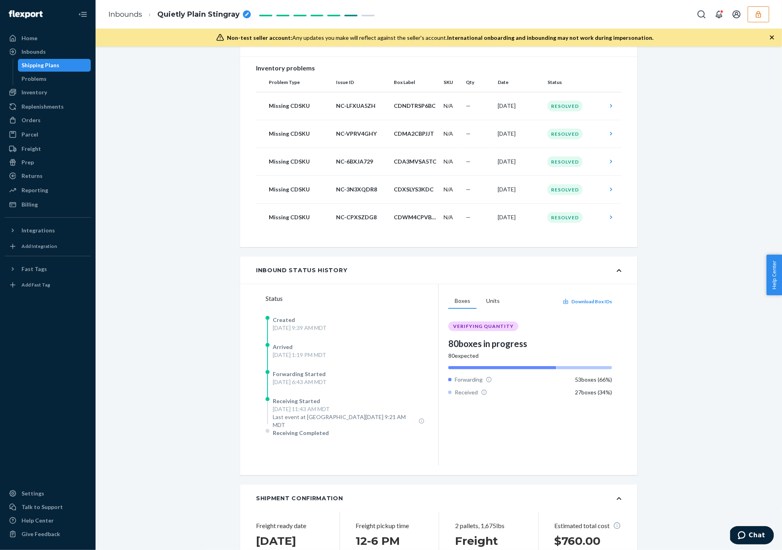
click at [757, 18] on button "button" at bounding box center [759, 14] width 22 height 16
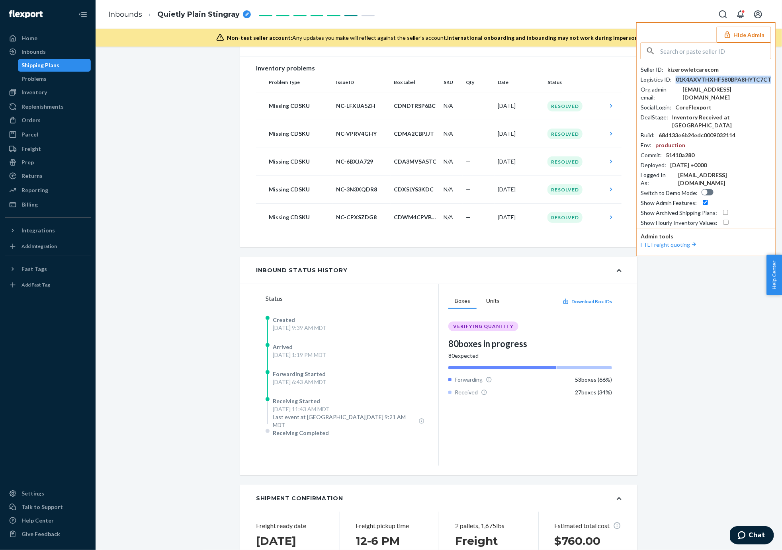
click at [685, 76] on div "01K4AXVTHXHF580BPA8HYTC7CT" at bounding box center [724, 80] width 96 height 8
click at [683, 68] on div "kizerowletcarecom" at bounding box center [692, 70] width 51 height 8
click at [689, 68] on div "kizerowletcarecom" at bounding box center [692, 70] width 51 height 8
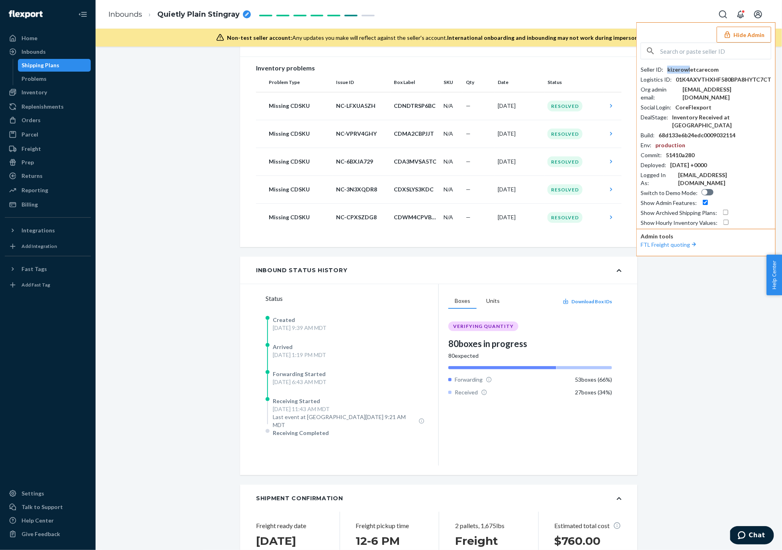
click at [689, 68] on div "kizerowletcarecom" at bounding box center [692, 70] width 51 height 8
click at [709, 68] on div "kizerowletcarecom" at bounding box center [692, 70] width 51 height 8
click at [718, 68] on div "Seller ID : kizerowletcarecom" at bounding box center [706, 70] width 131 height 8
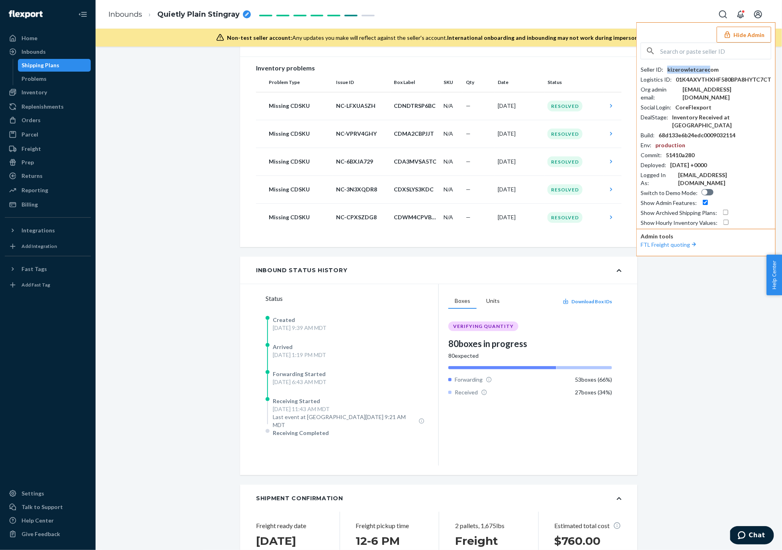
click at [708, 69] on div "kizerowletcarecom" at bounding box center [692, 70] width 51 height 8
click at [722, 69] on div "Seller ID : kizerowletcarecom" at bounding box center [706, 70] width 131 height 8
click at [717, 72] on div "Seller ID : kizerowletcarecom" at bounding box center [706, 70] width 131 height 8
click at [716, 70] on div "Seller ID : kizerowletcarecom" at bounding box center [706, 70] width 131 height 8
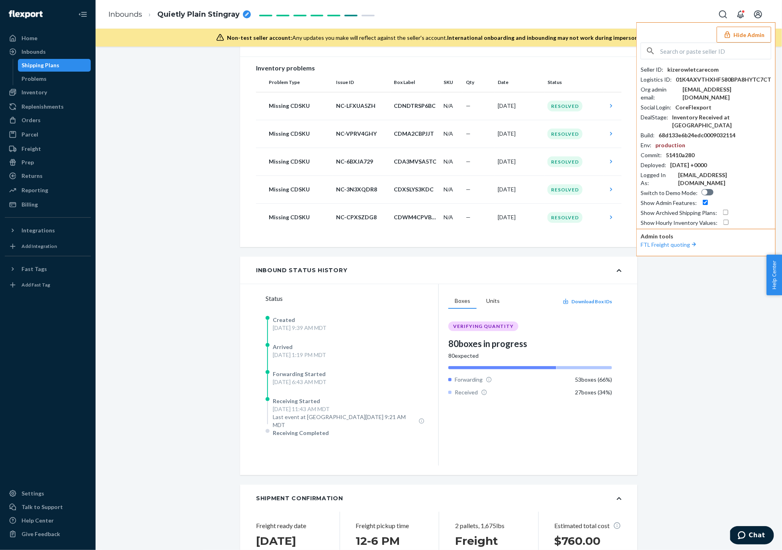
click at [714, 70] on div "kizerowletcarecom" at bounding box center [692, 70] width 51 height 8
click at [706, 70] on div "kizerowletcarecom" at bounding box center [692, 70] width 51 height 8
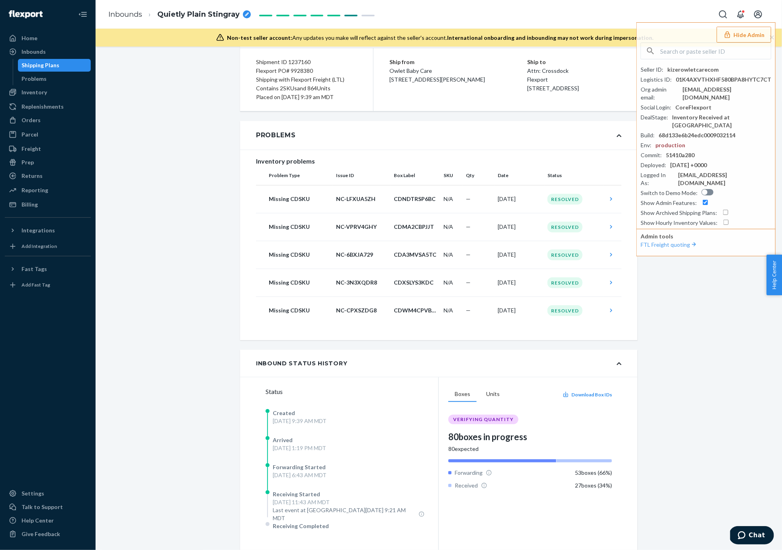
scroll to position [0, 0]
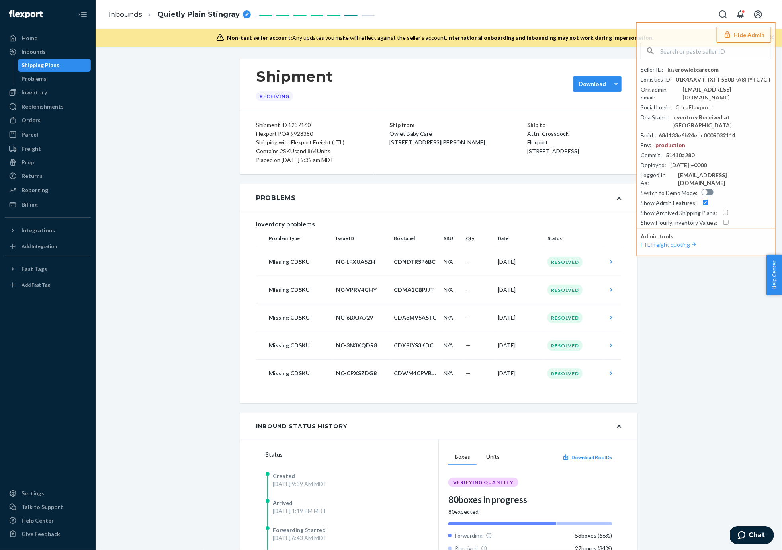
click at [597, 86] on label "Download" at bounding box center [592, 84] width 27 height 8
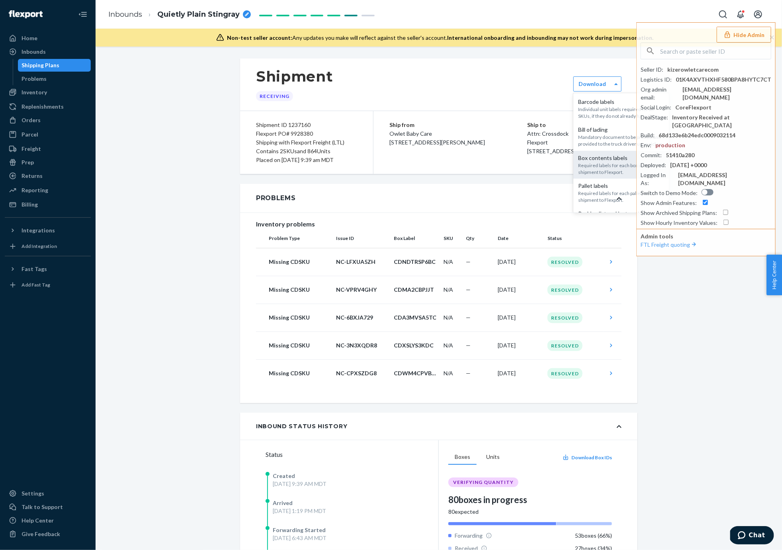
scroll to position [23, 0]
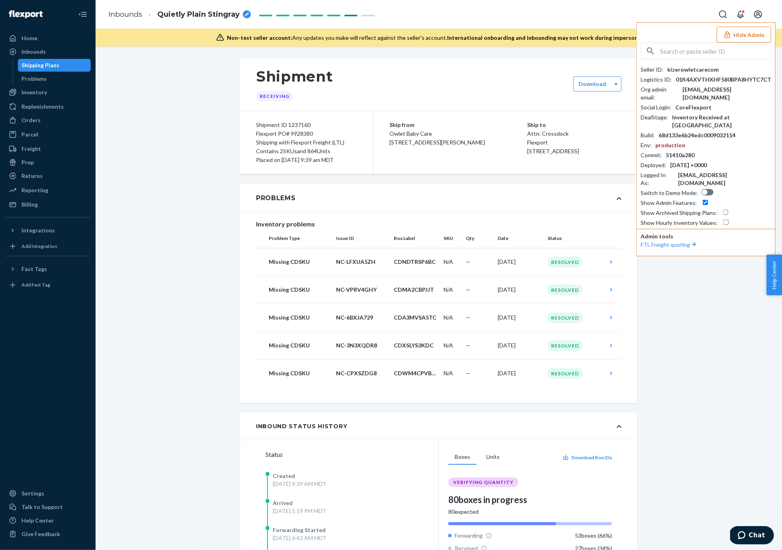
click at [682, 59] on div at bounding box center [706, 51] width 131 height 17
click at [680, 49] on input "text" at bounding box center [715, 51] width 111 height 16
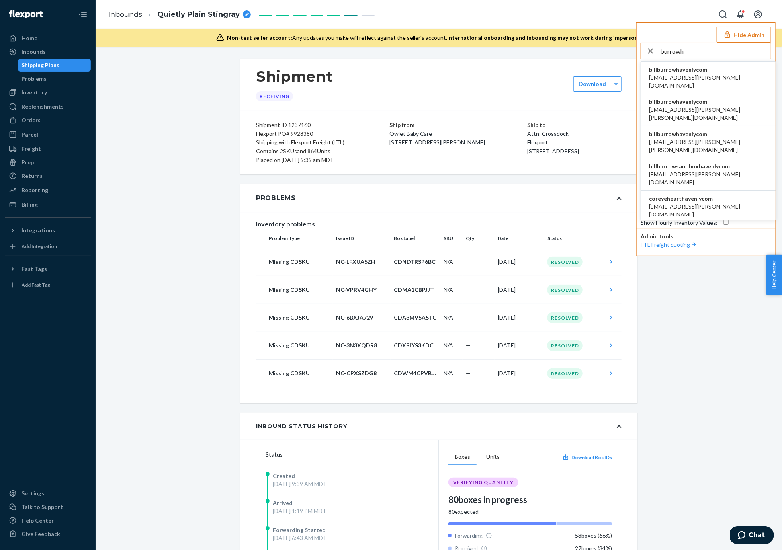
type input "burrowh"
click at [658, 67] on span "billburrowhavenlycom" at bounding box center [708, 70] width 119 height 8
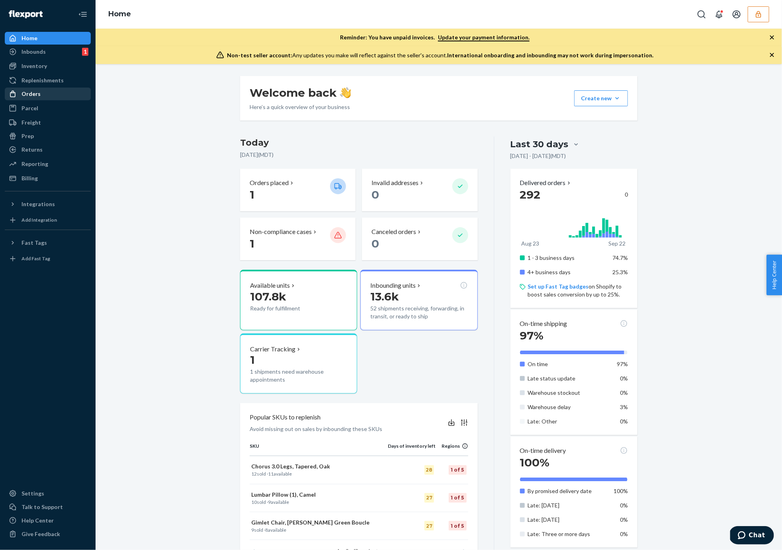
click at [24, 92] on div "Orders" at bounding box center [31, 94] width 19 height 8
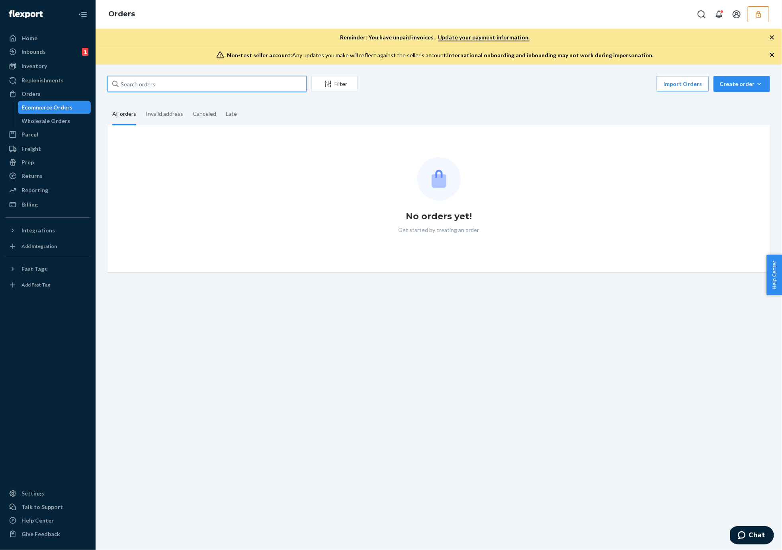
click at [139, 80] on input "text" at bounding box center [207, 84] width 199 height 16
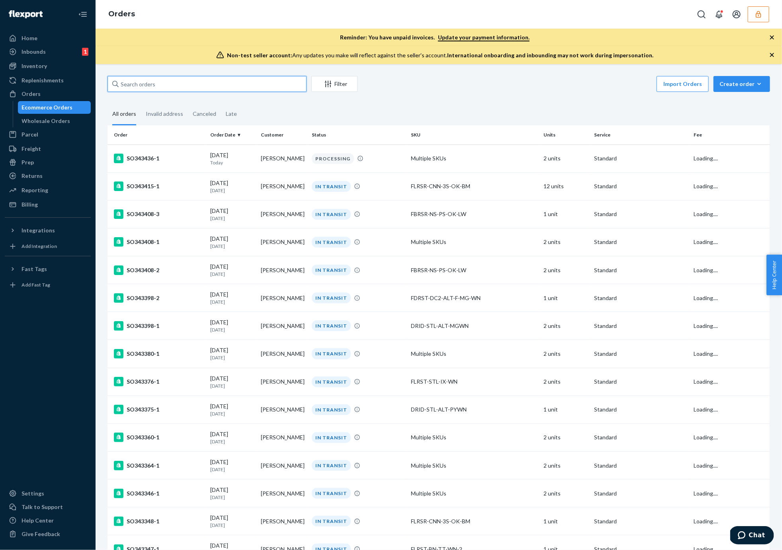
paste input "9926112"
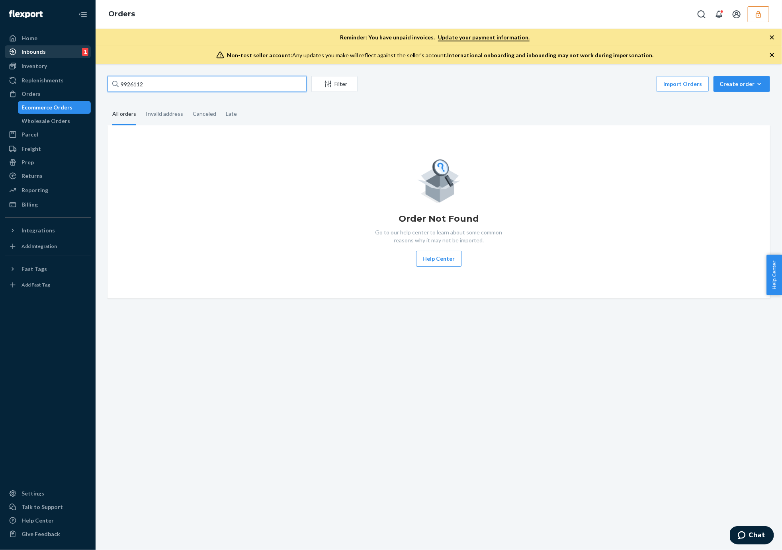
type input "9926112"
click at [34, 54] on div "Inbounds" at bounding box center [34, 52] width 24 height 8
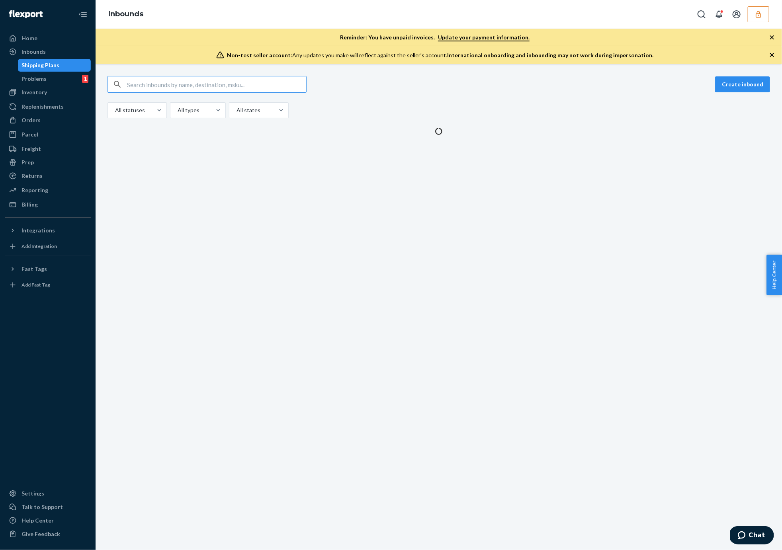
type input "9926112"
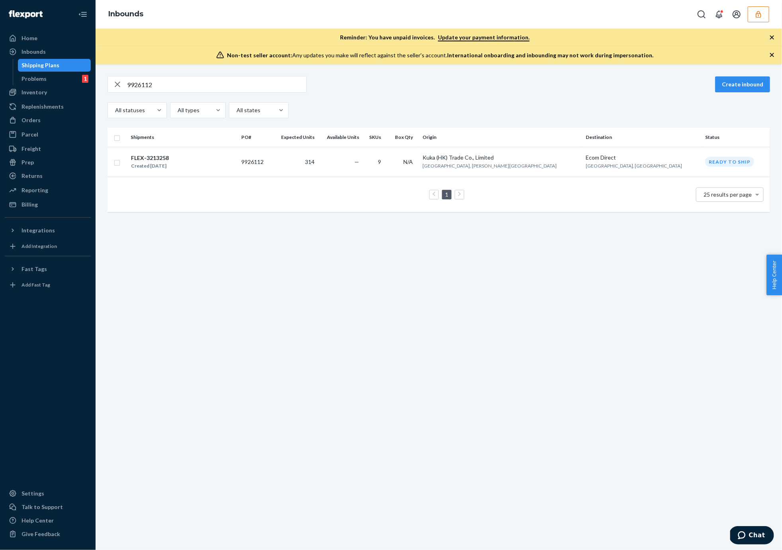
click at [155, 77] on input "9926112" at bounding box center [216, 84] width 179 height 16
paste input "30209"
type input "9930209"
copy div "ONEU1790251"
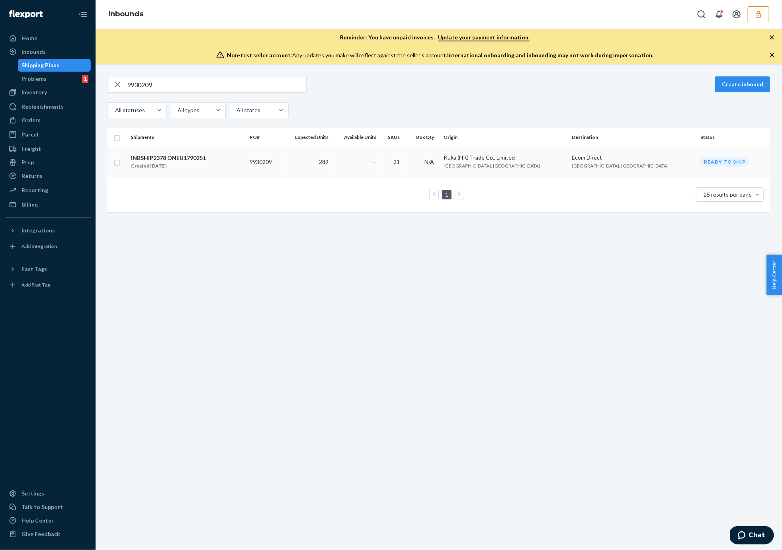
click at [178, 155] on div "INBSHIP2378 ONEU1790251" at bounding box center [168, 158] width 75 height 8
click at [178, 155] on div "9930209 Create inbound All statuses All types All states Shipments PO# Expected…" at bounding box center [439, 307] width 687 height 486
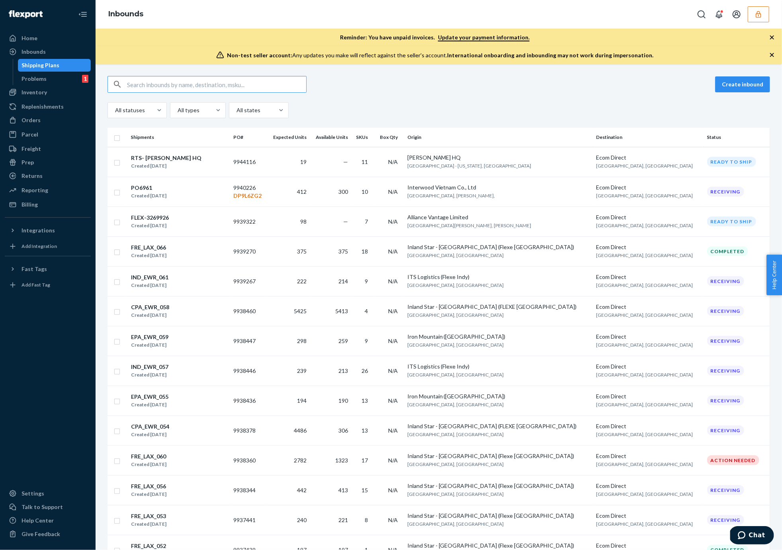
type input "3213258A"
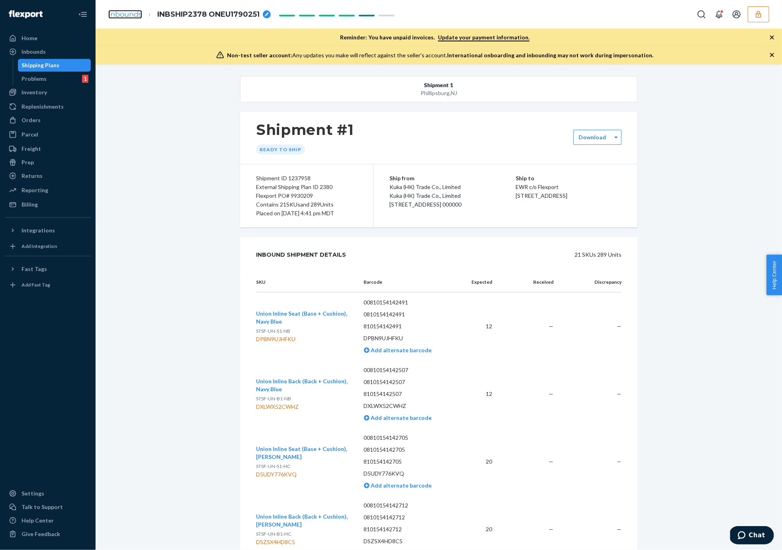
click at [114, 18] on link "Inbounds" at bounding box center [125, 14] width 34 height 9
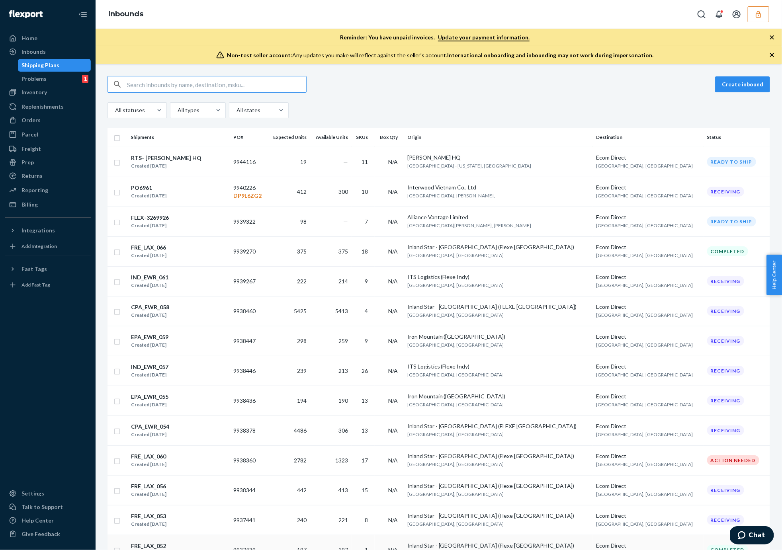
paste input "9930209"
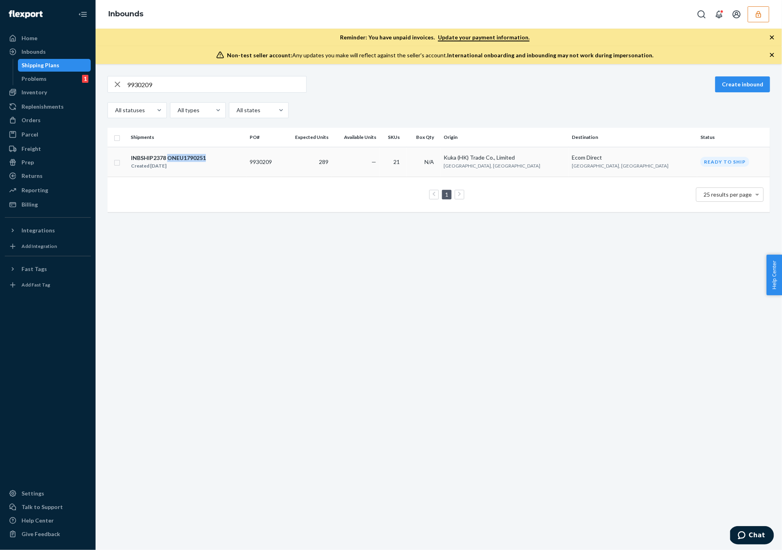
copy div "ONEU1790251"
drag, startPoint x: 217, startPoint y: 158, endPoint x: 163, endPoint y: 224, distance: 84.7
click at [163, 224] on div "9930209 Create inbound All statuses All types All states Shipments PO# Expected…" at bounding box center [439, 307] width 687 height 486
click at [190, 280] on div "9930209 Create inbound All statuses All types All states Shipments PO# Expected…" at bounding box center [439, 307] width 687 height 486
click at [174, 85] on input "9930209" at bounding box center [216, 84] width 179 height 16
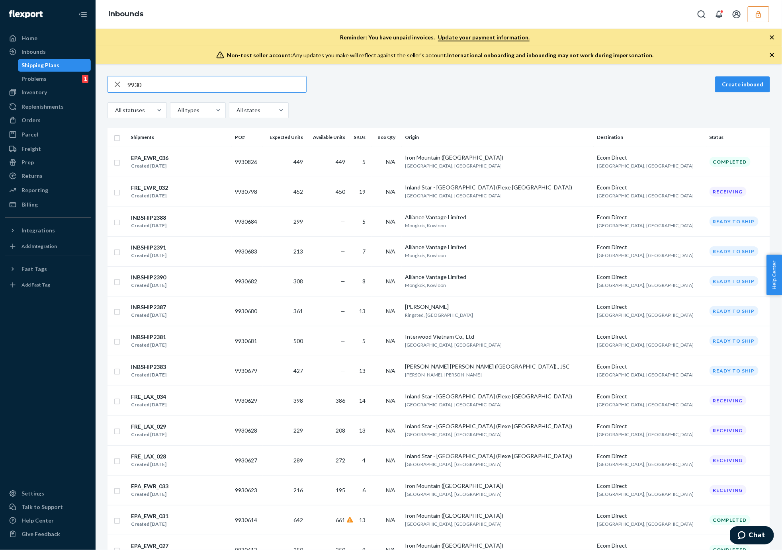
click at [246, 85] on input "9930" at bounding box center [216, 84] width 179 height 16
paste input "26112"
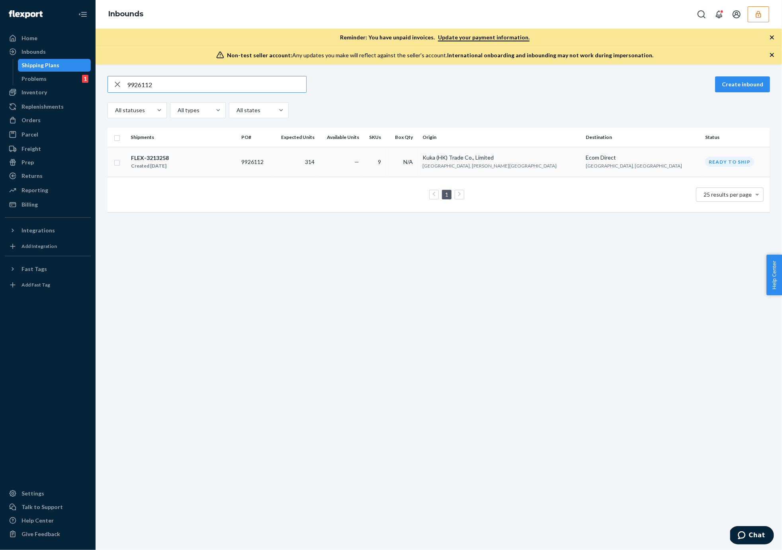
type input "9926112"
click at [204, 163] on div "FLEX-3213258 Created Sep 5, 2025" at bounding box center [183, 162] width 104 height 17
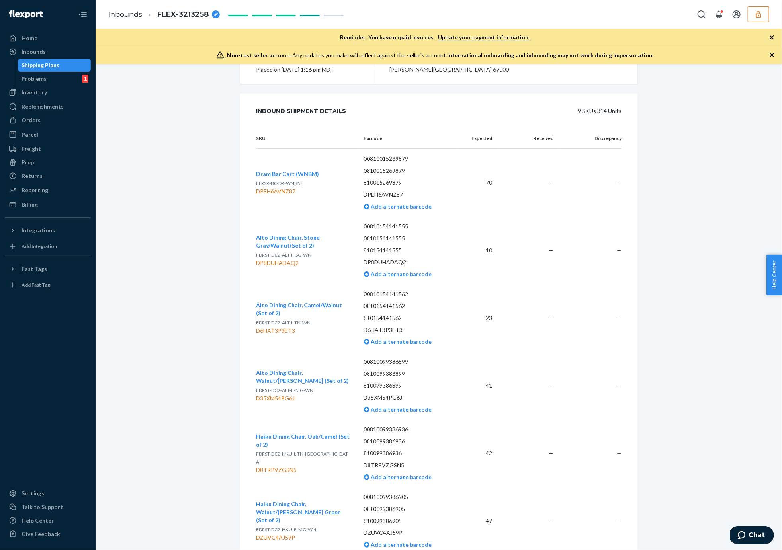
scroll to position [92, 0]
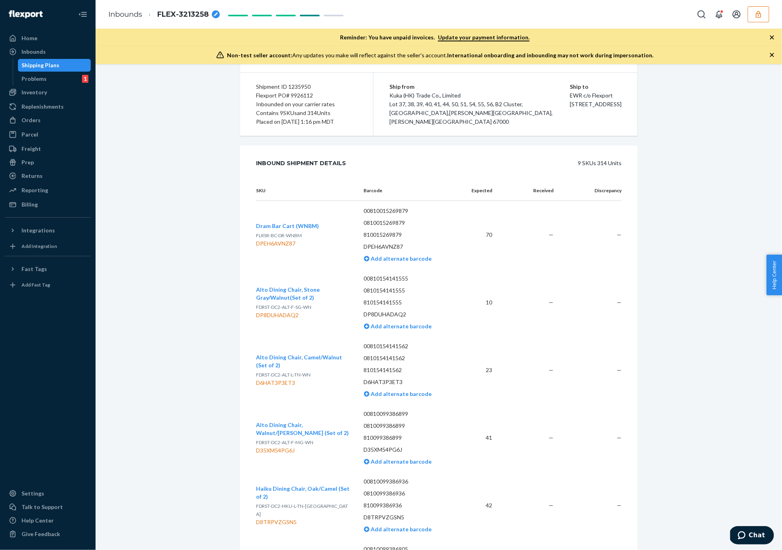
click at [188, 12] on span "FLEX-3213258" at bounding box center [182, 15] width 51 height 10
click at [188, 12] on input "FLEX-3213258" at bounding box center [197, 14] width 80 height 13
click at [185, 18] on span "FLEX-3213258" at bounding box center [182, 15] width 51 height 10
click at [185, 18] on input "FLEX-3213258" at bounding box center [197, 14] width 80 height 13
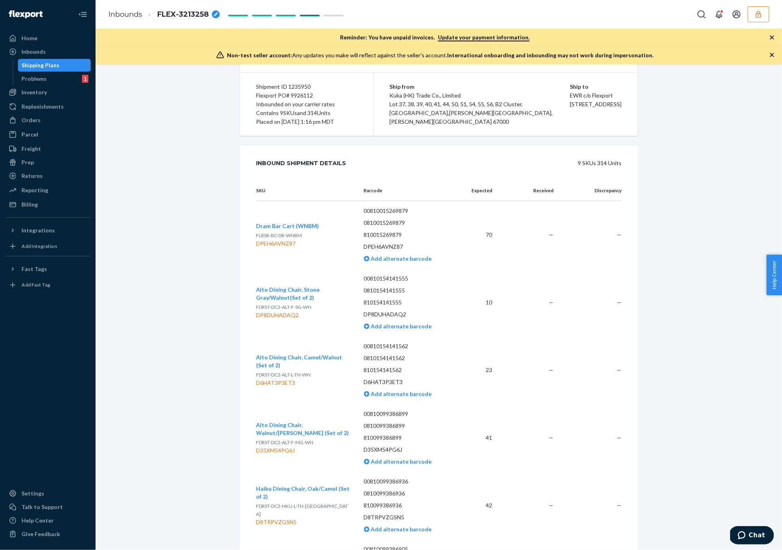
click at [113, 19] on li "Inbounds" at bounding box center [125, 15] width 34 height 10
click at [115, 15] on link "Inbounds" at bounding box center [125, 14] width 34 height 9
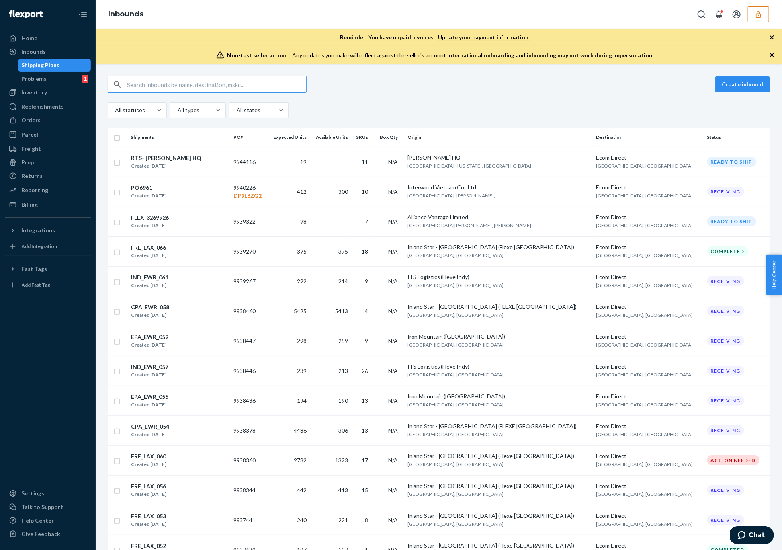
type input "9926062"
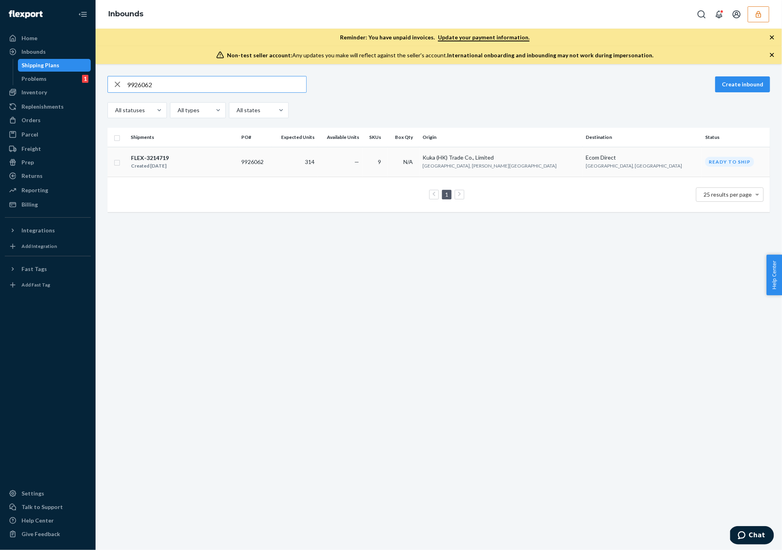
type input "9926062"
click at [178, 157] on div "FLEX-3214719 Created Sep 5, 2025" at bounding box center [183, 162] width 104 height 17
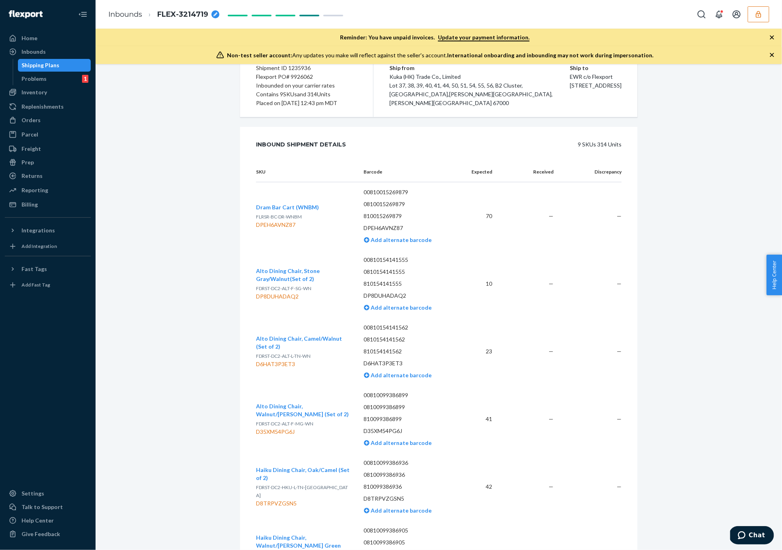
scroll to position [145, 0]
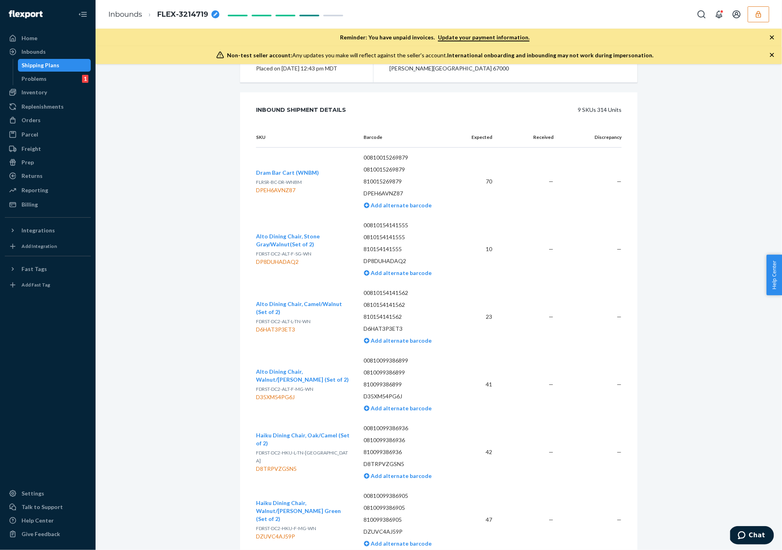
click at [765, 10] on button "button" at bounding box center [759, 14] width 22 height 16
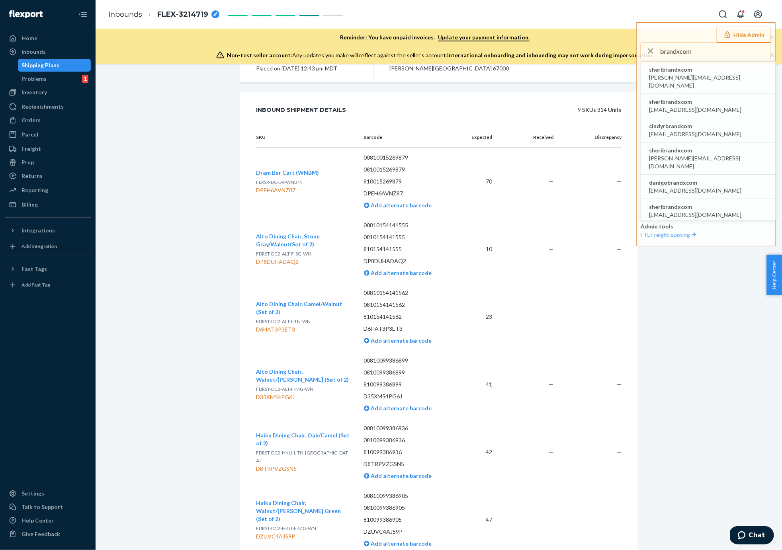
type input "brandxcom"
click at [681, 71] on span "sheribrandxcom" at bounding box center [708, 70] width 119 height 8
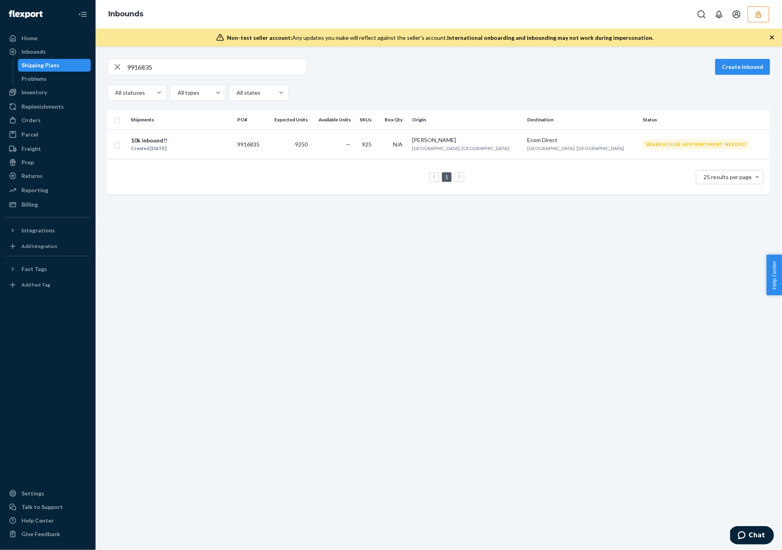
click at [158, 68] on input "9916835" at bounding box center [216, 67] width 179 height 16
paste input "875428"
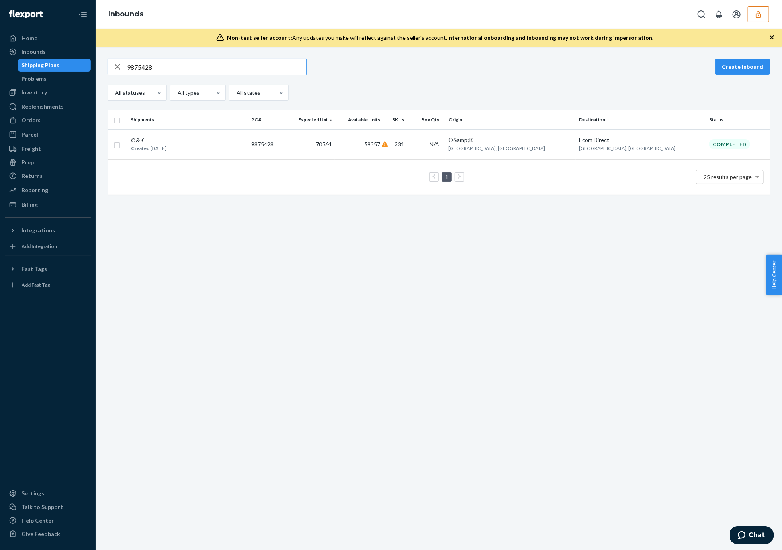
click at [149, 67] on input "9875428" at bounding box center [216, 67] width 179 height 16
paste input "916835"
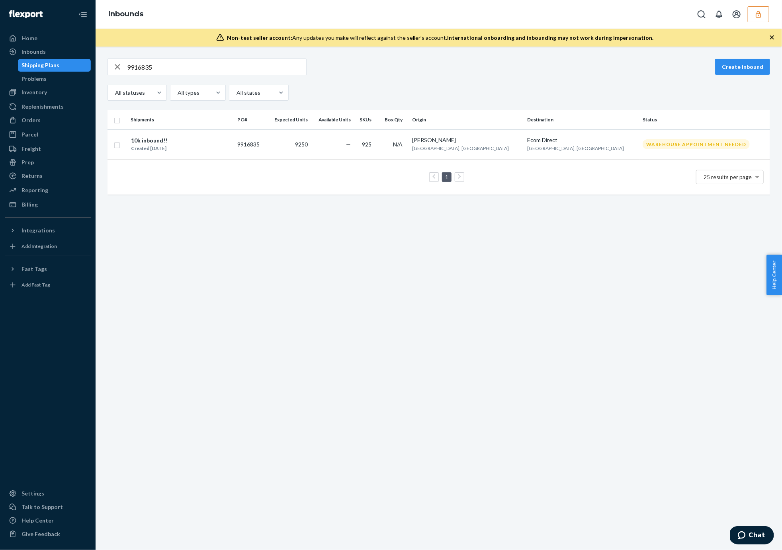
click at [160, 65] on input "9916835" at bounding box center [216, 67] width 179 height 16
paste input "887234"
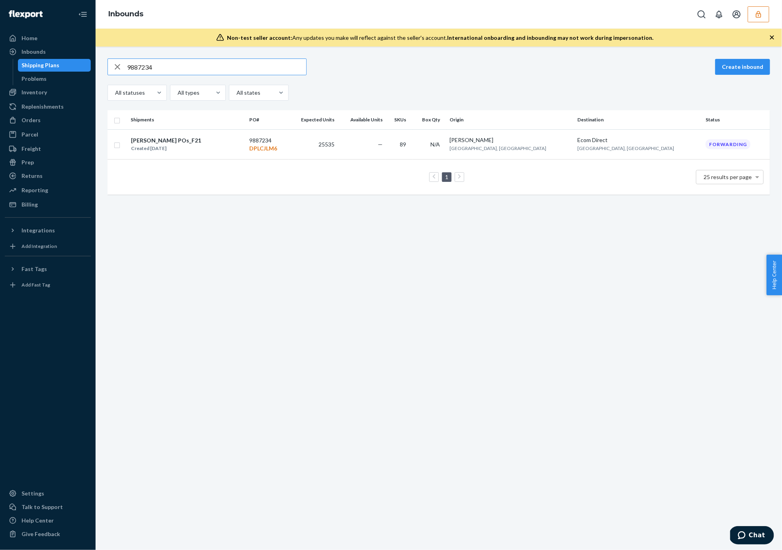
type input "9887234"
click at [289, 141] on td "9887234 DPLCJLM6" at bounding box center [267, 144] width 43 height 30
click at [289, 141] on div "9887234 Create inbound All statuses All types All states Shipments PO# Expected…" at bounding box center [439, 299] width 687 height 504
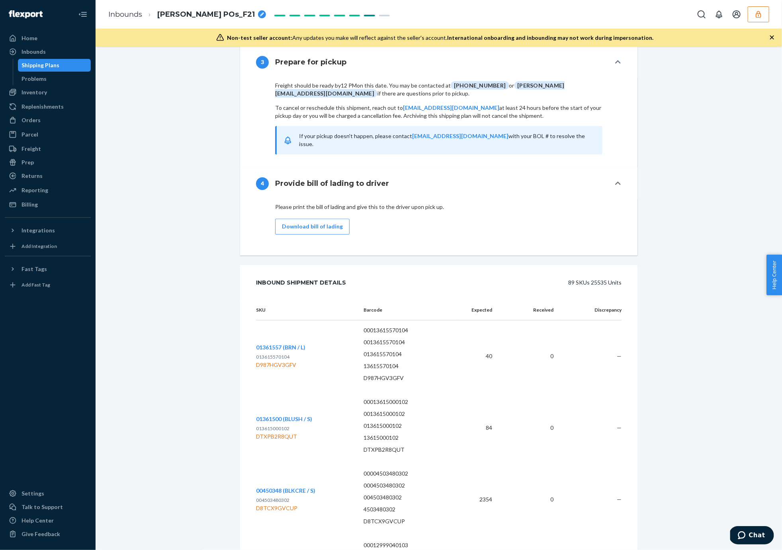
scroll to position [1120, 0]
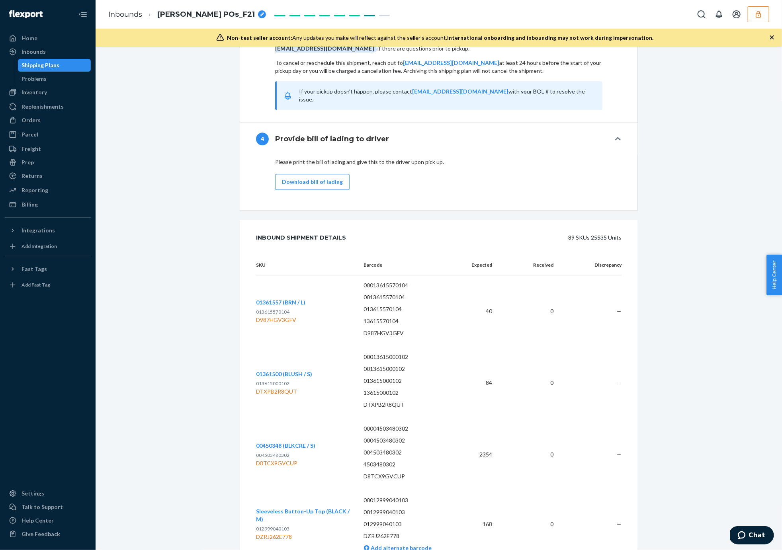
click at [278, 388] on div "DTXPB2R8QUT" at bounding box center [284, 392] width 56 height 8
click at [275, 386] on td "01361500 (BLUSH / S) 013615000102 DTXPB2R8QUT" at bounding box center [307, 383] width 102 height 72
click at [275, 388] on div "DTXPB2R8QUT" at bounding box center [284, 392] width 56 height 8
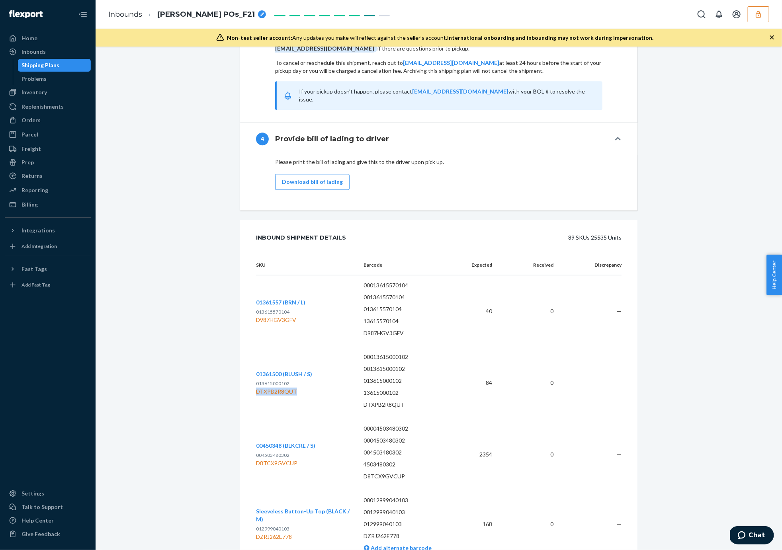
copy div "DTXPB2R8QUT"
